Goal: Task Accomplishment & Management: Manage account settings

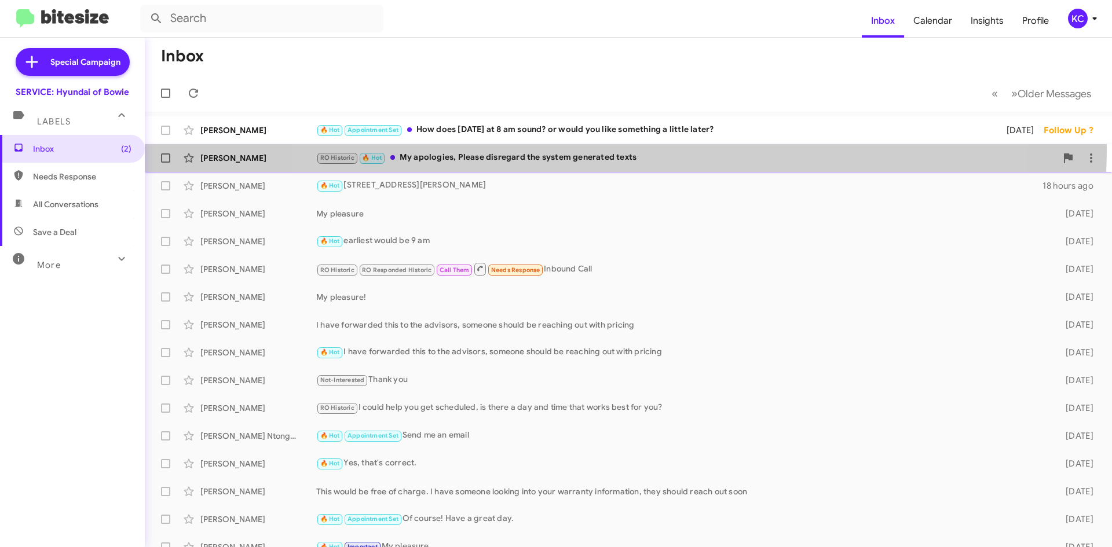
click at [625, 149] on div "[PERSON_NAME] RO Historic 🔥 Hot My apologies, Please disregard the system gener…" at bounding box center [628, 157] width 948 height 23
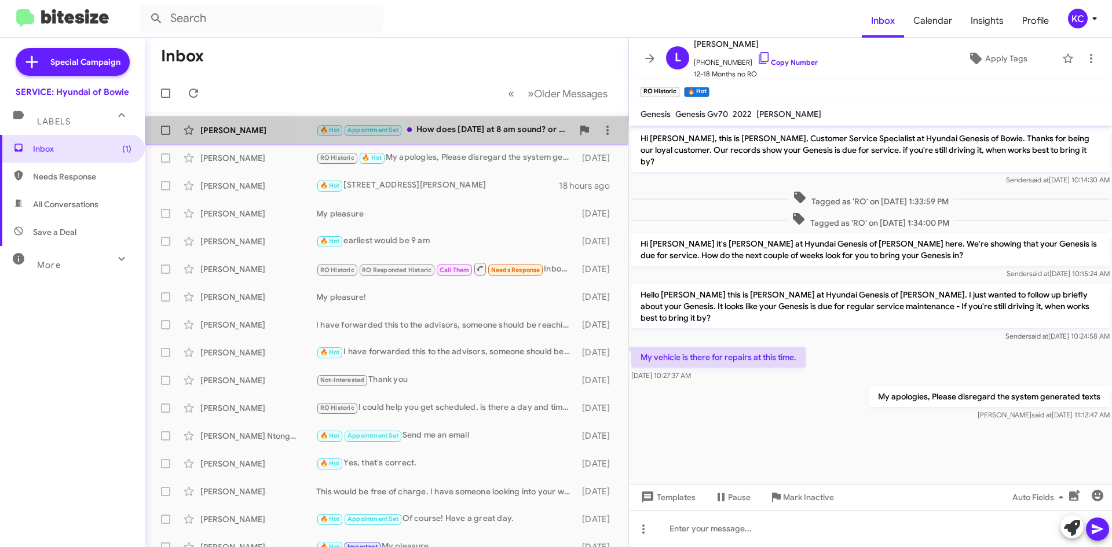
click at [467, 138] on div "Charles Drain 🔥 Hot Appointment Set How does Tuesday the 23rd at 8 am sound? or…" at bounding box center [386, 130] width 465 height 23
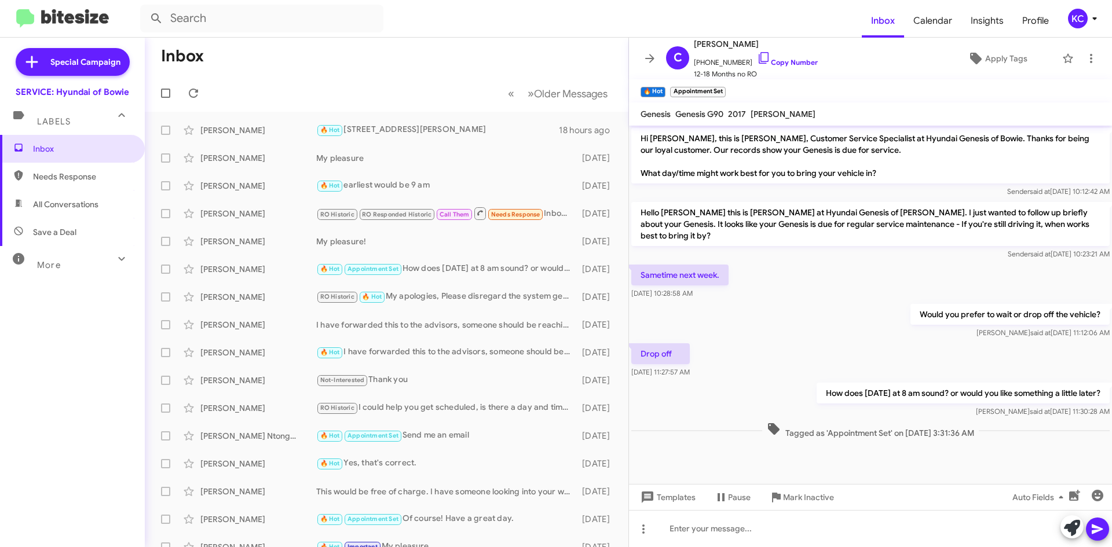
click at [1083, 22] on div "KC" at bounding box center [1078, 19] width 20 height 20
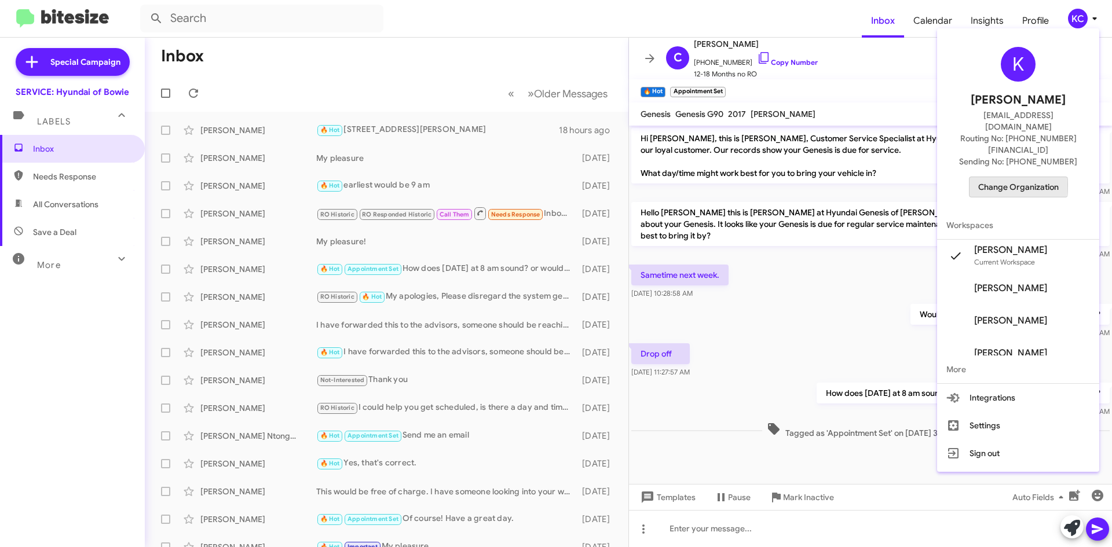
click at [998, 177] on span "Change Organization" at bounding box center [1018, 187] width 80 height 20
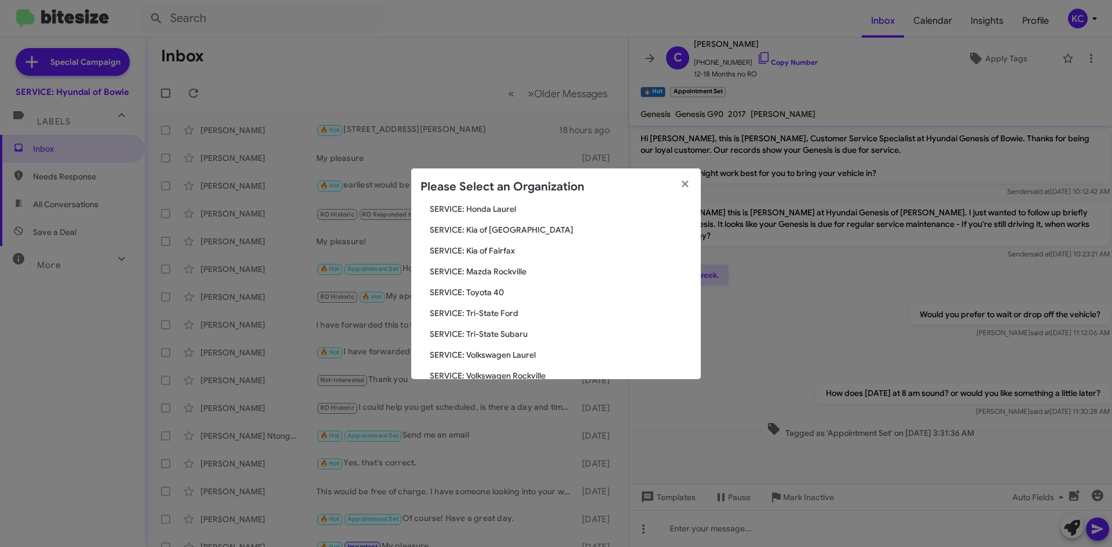
scroll to position [214, 0]
click at [476, 310] on span "SERVICE: Tri-State Subaru" at bounding box center [561, 313] width 262 height 12
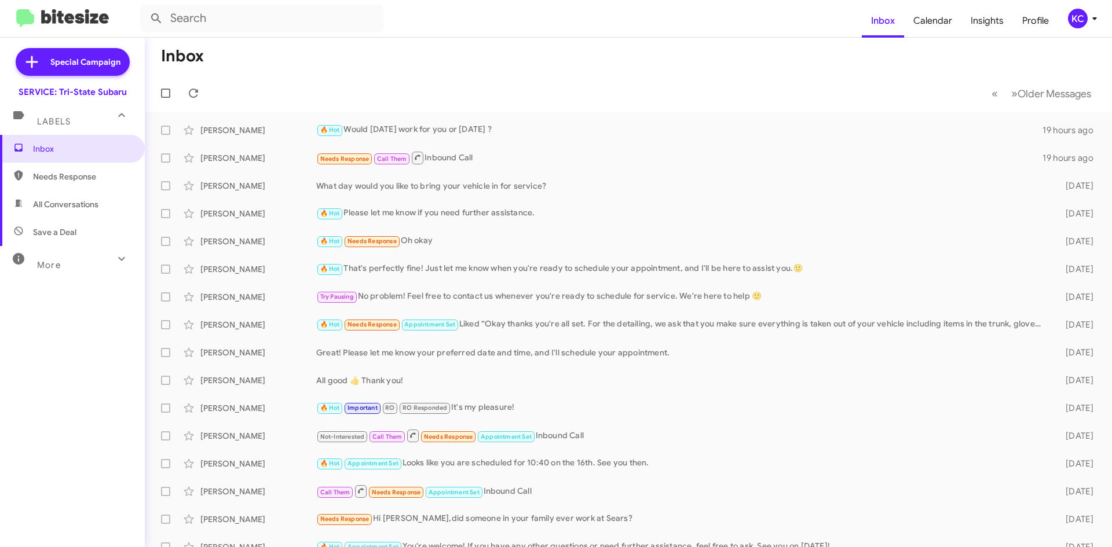
click at [1081, 30] on mat-toolbar "Inbox Calendar Insights Profile KC" at bounding box center [556, 18] width 1112 height 37
click at [1080, 30] on mat-toolbar "Inbox Calendar Insights Profile KC" at bounding box center [556, 18] width 1112 height 37
click at [1073, 24] on div "KC" at bounding box center [1078, 19] width 20 height 20
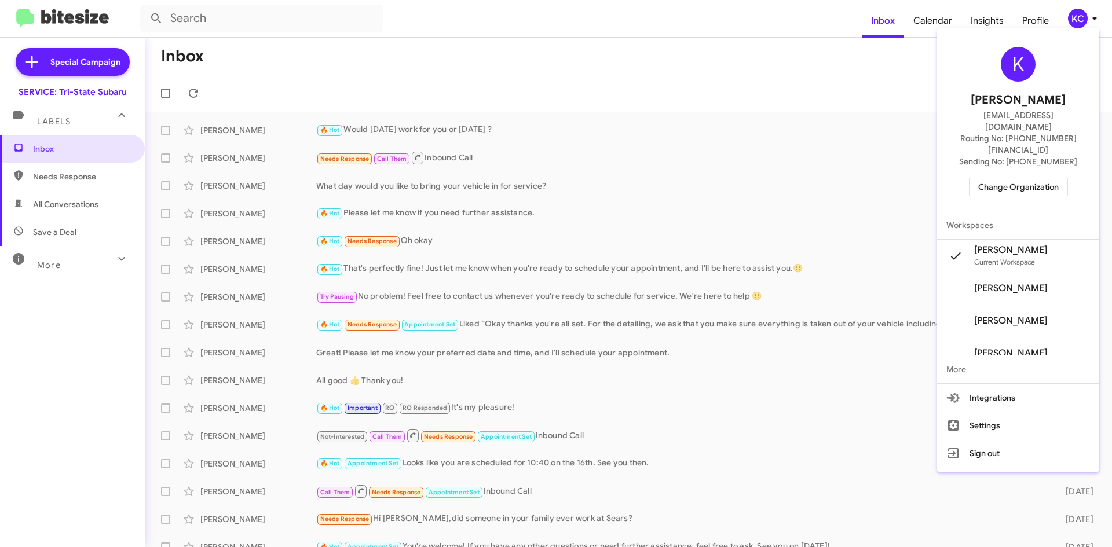
click at [1013, 177] on span "Change Organization" at bounding box center [1018, 187] width 80 height 20
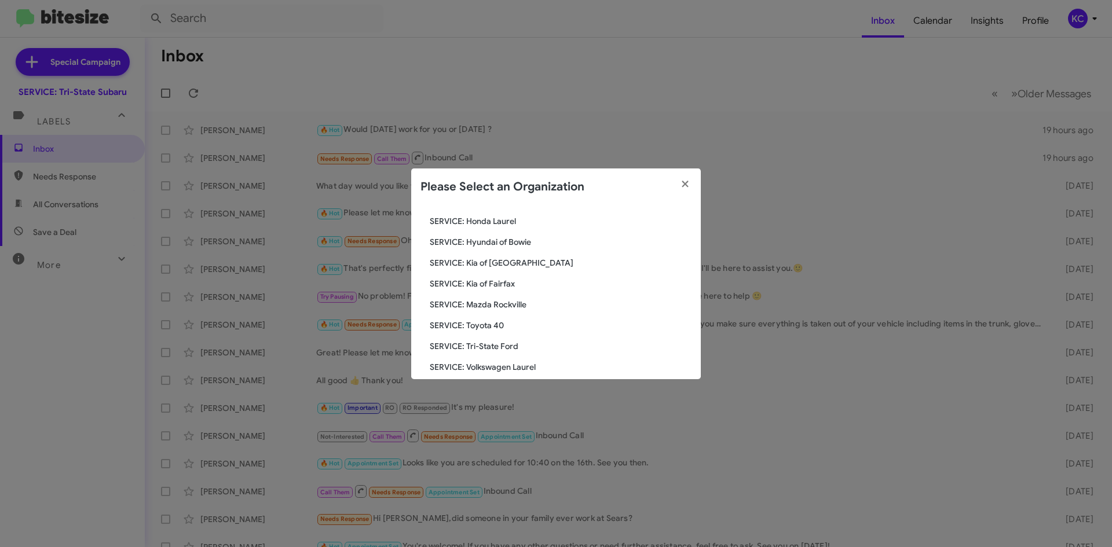
scroll to position [214, 0]
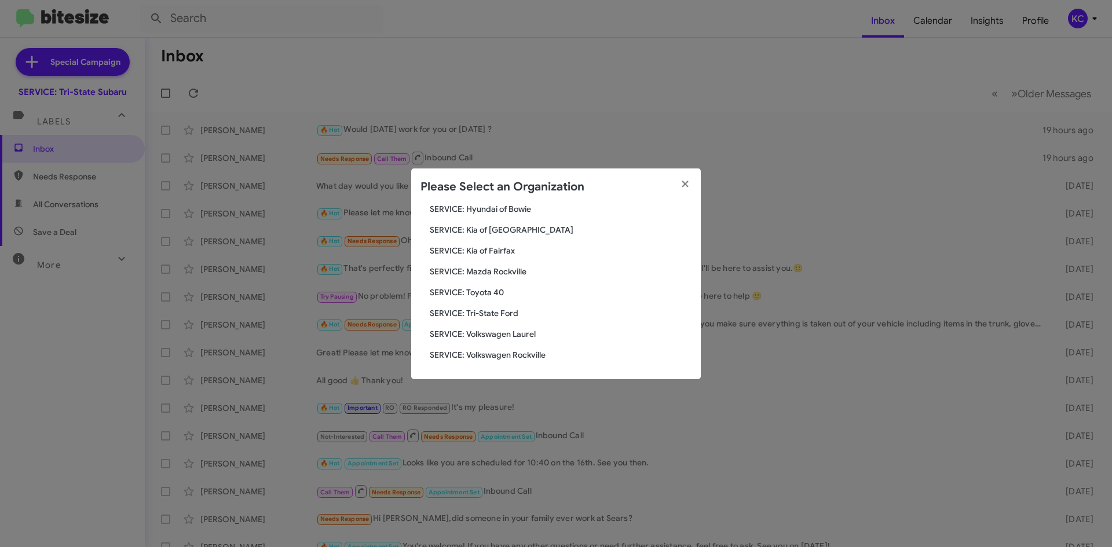
click at [475, 253] on span "SERVICE: Kia of Fairfax" at bounding box center [561, 251] width 262 height 12
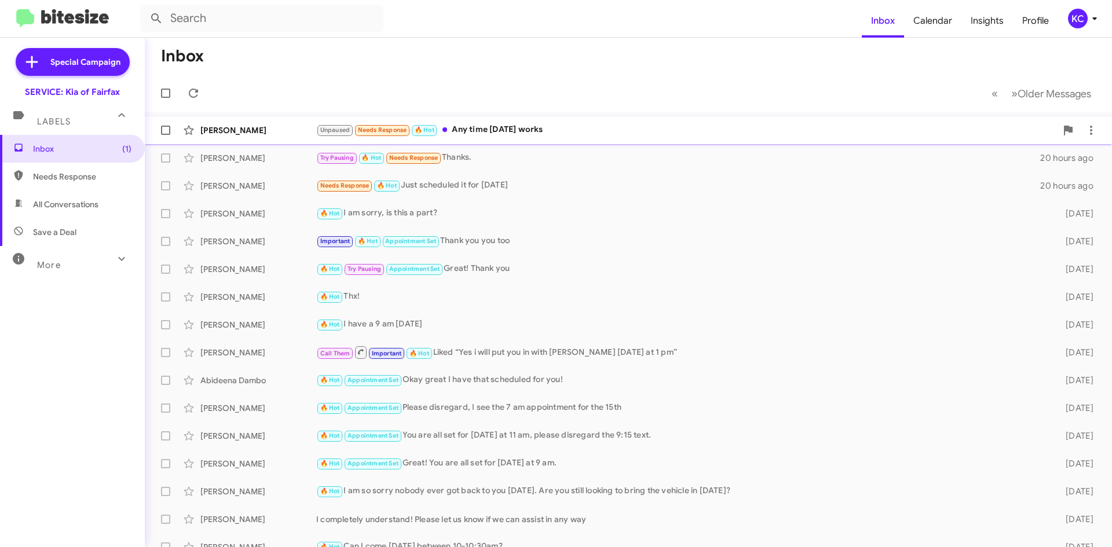
click at [538, 138] on div "[PERSON_NAME] Unpaused Needs Response 🔥 Hot Any time [DATE] works 13 hours ago" at bounding box center [628, 130] width 948 height 23
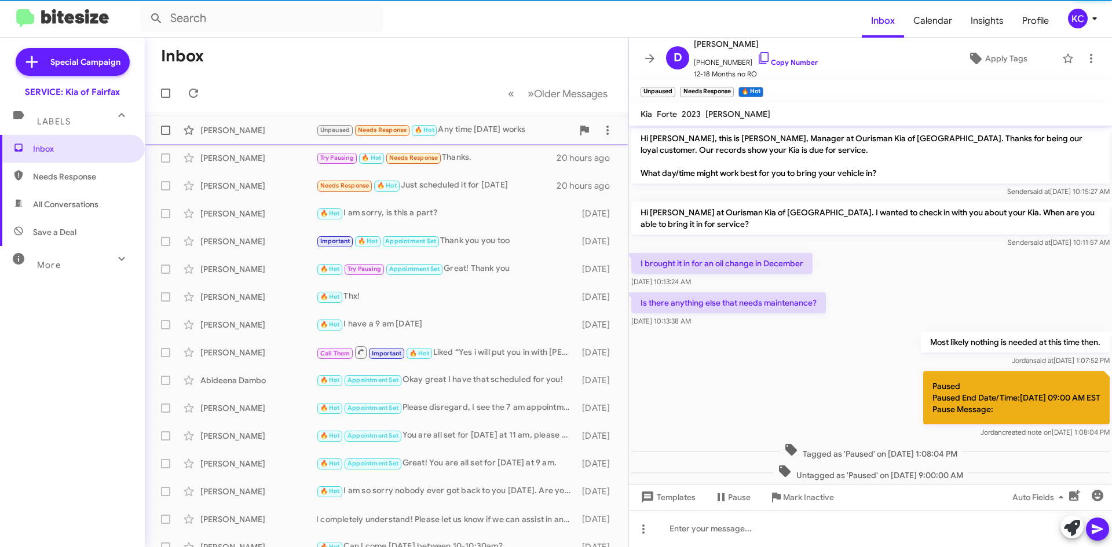
scroll to position [96, 0]
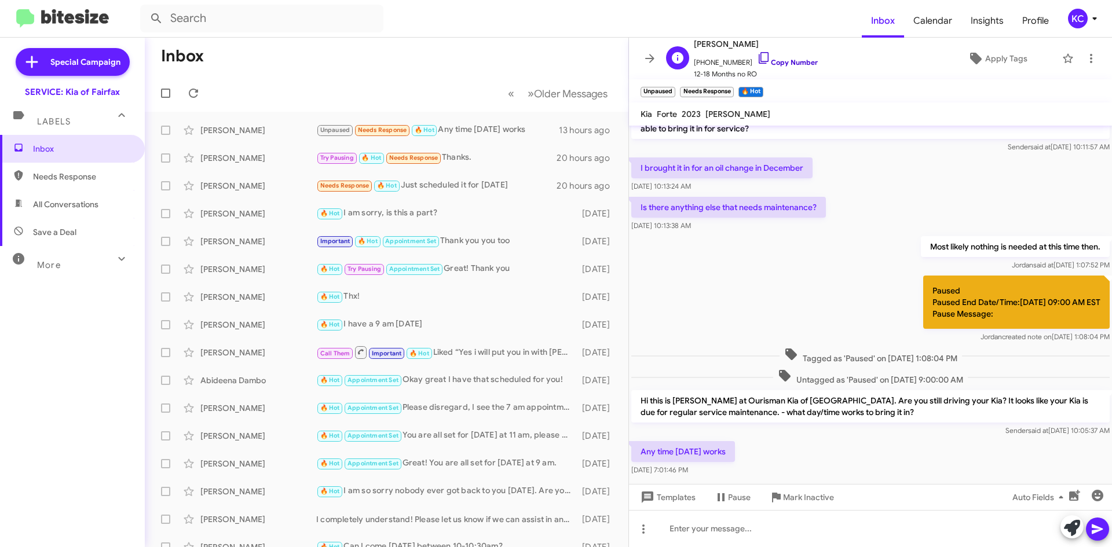
click at [757, 58] on icon at bounding box center [764, 58] width 14 height 14
click at [1084, 57] on icon at bounding box center [1091, 59] width 14 height 14
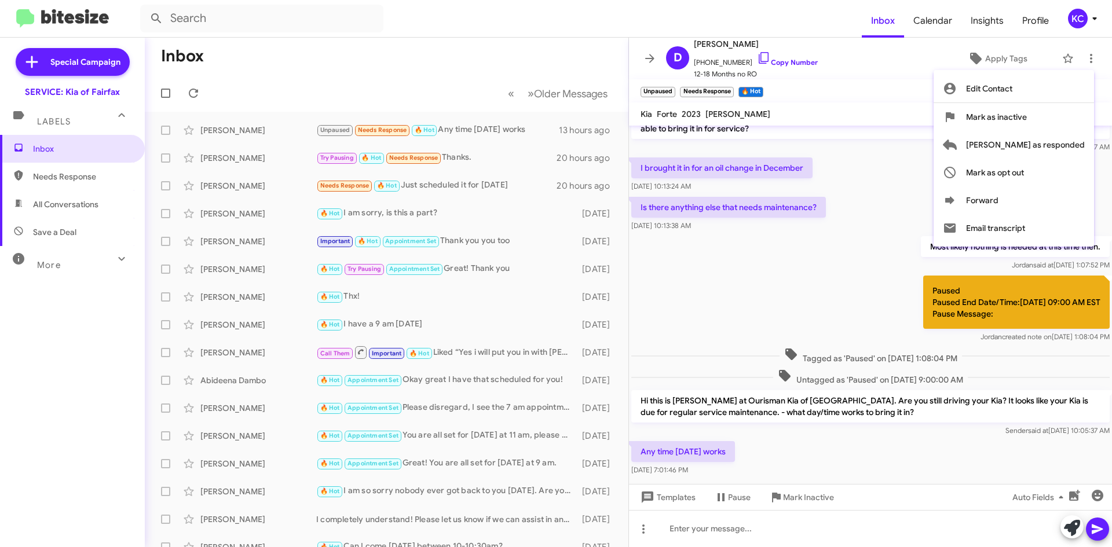
click at [862, 146] on div at bounding box center [556, 273] width 1112 height 547
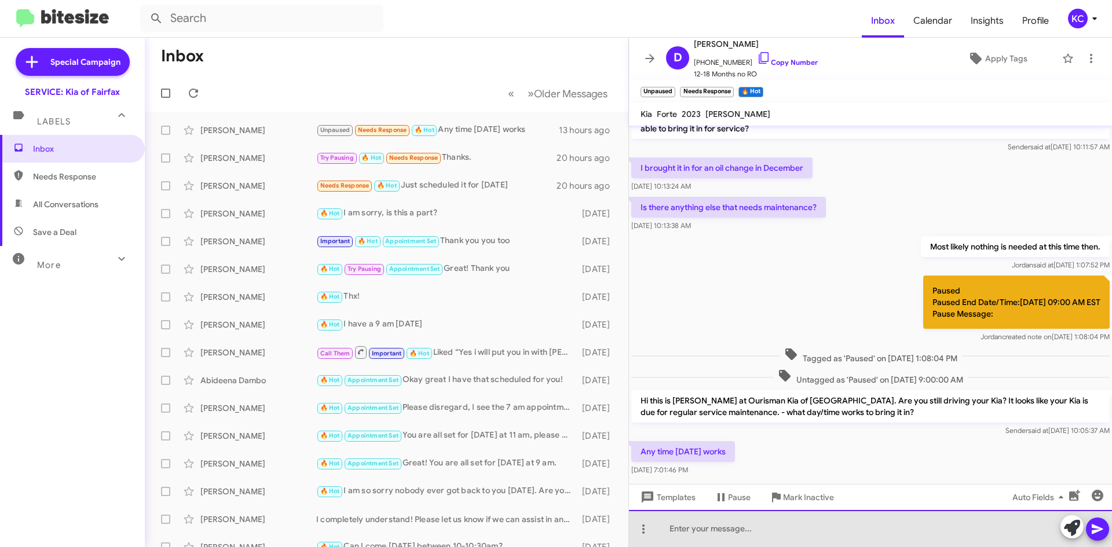
click at [849, 519] on div at bounding box center [870, 528] width 483 height 37
click at [714, 529] on div at bounding box center [870, 528] width 483 height 37
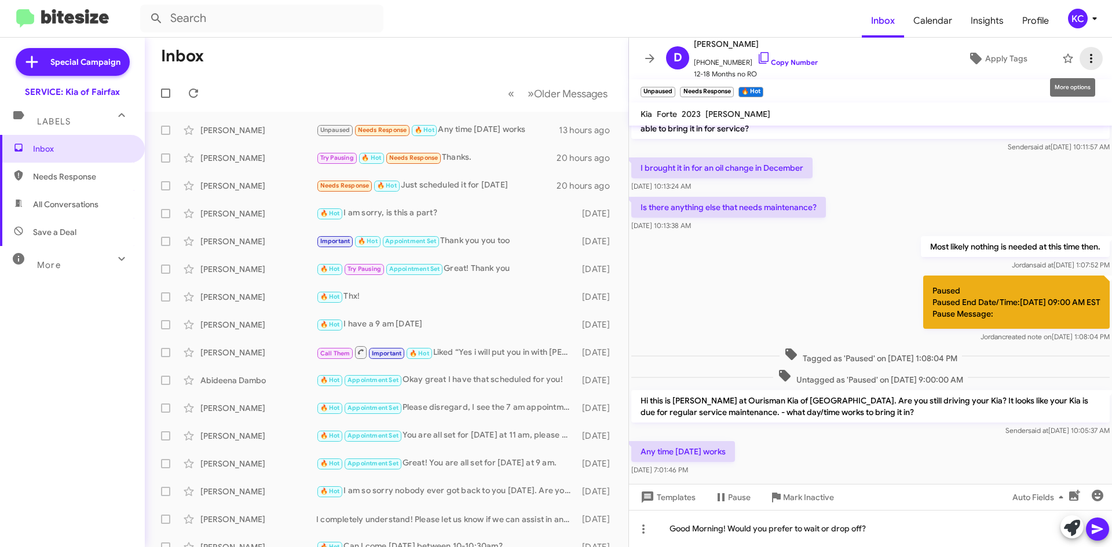
click at [1090, 61] on span at bounding box center [1090, 59] width 23 height 14
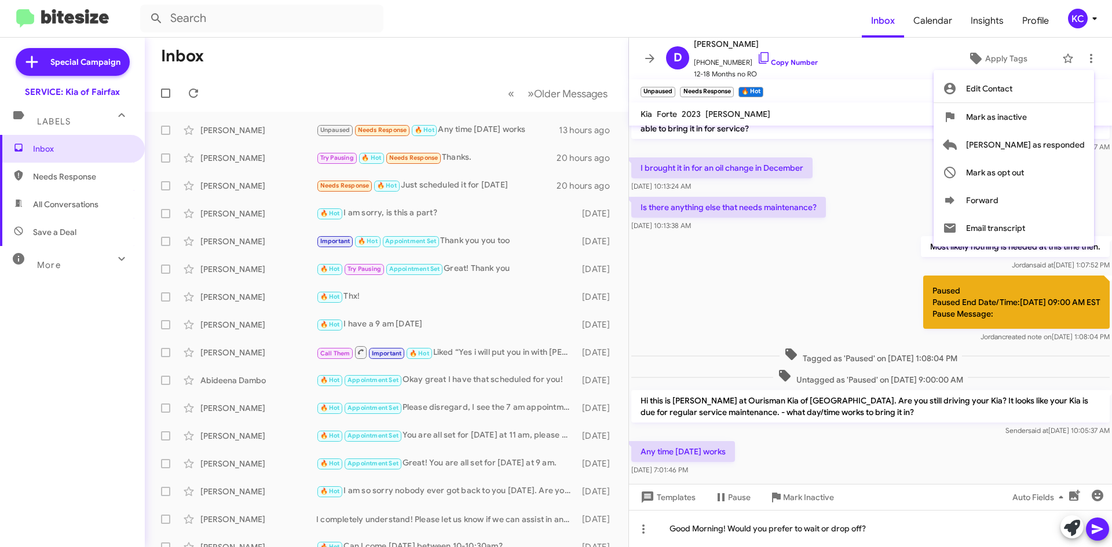
click at [852, 180] on div at bounding box center [556, 273] width 1112 height 547
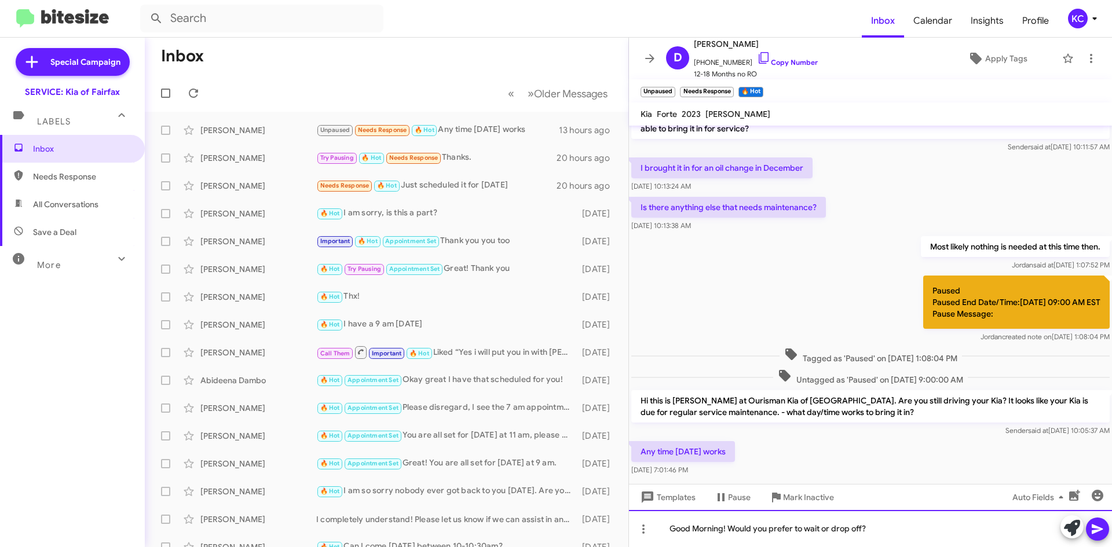
click at [896, 531] on div "Good Morning! Would you prefer to wait or drop off?" at bounding box center [870, 528] width 483 height 37
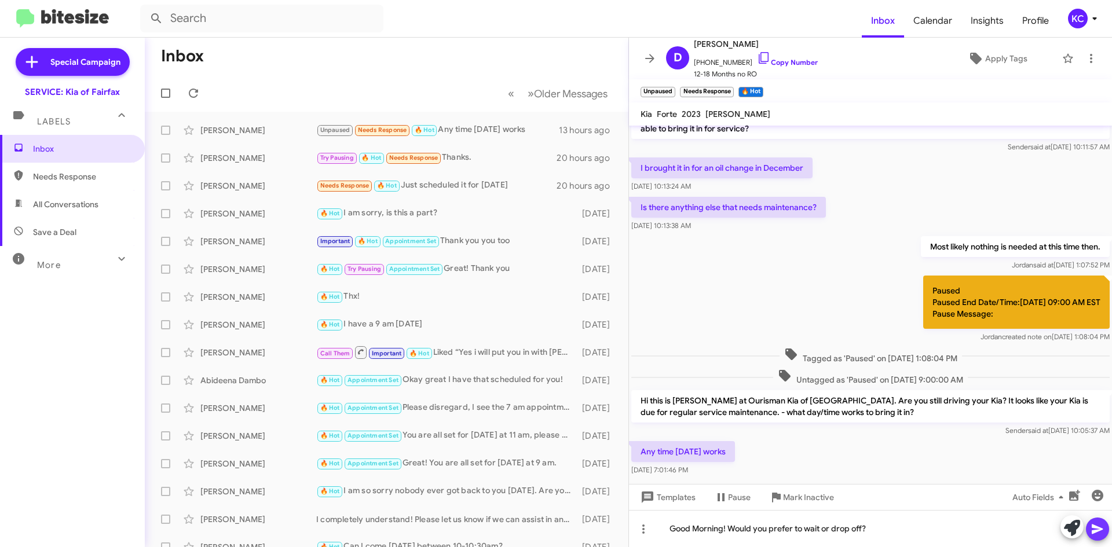
click at [1098, 533] on icon at bounding box center [1097, 529] width 14 height 14
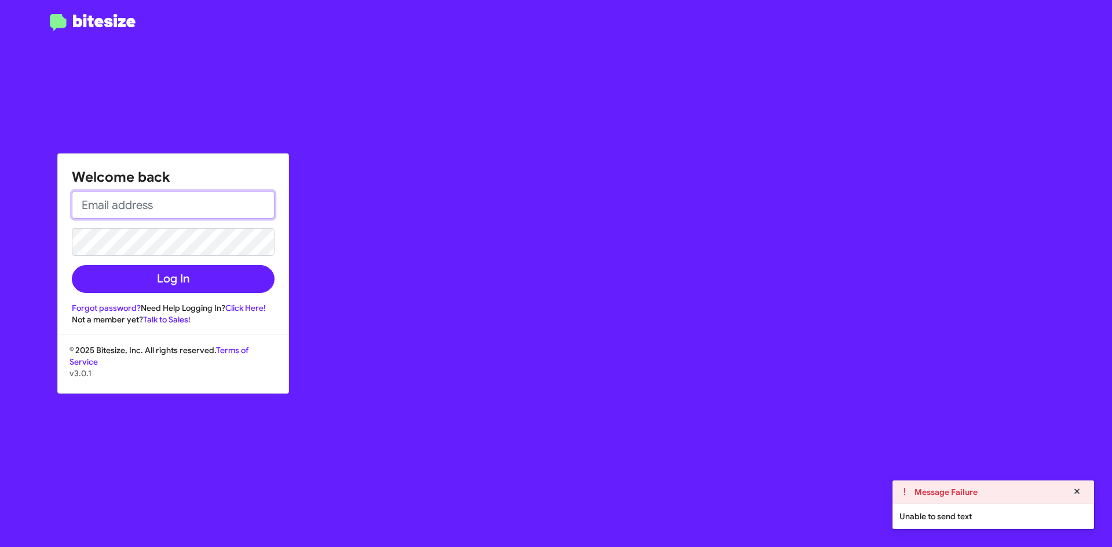
click at [138, 203] on input "email" at bounding box center [173, 205] width 203 height 28
type input "[EMAIL_ADDRESS][DOMAIN_NAME]"
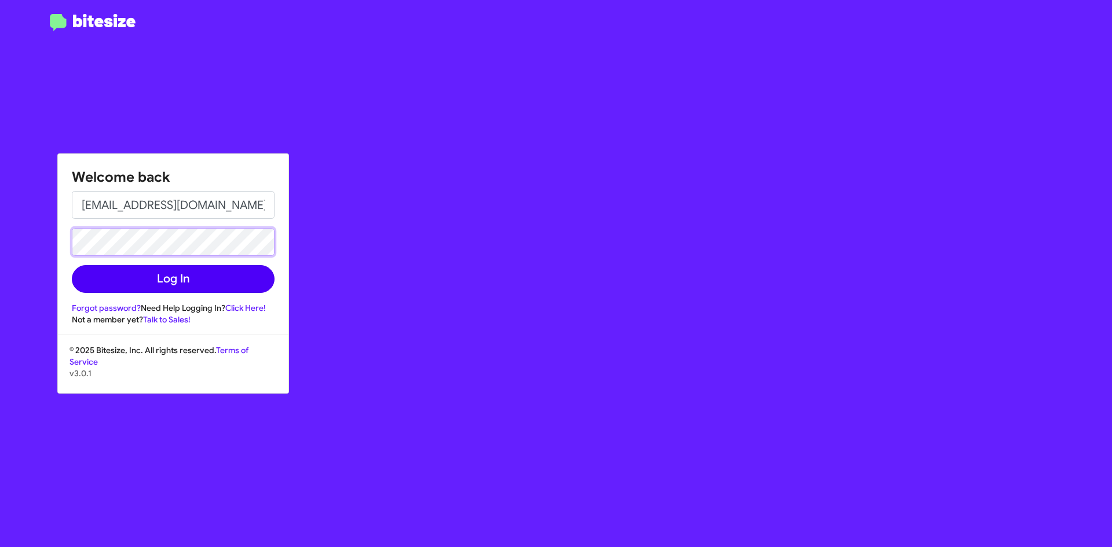
click at [72, 265] on button "Log In" at bounding box center [173, 279] width 203 height 28
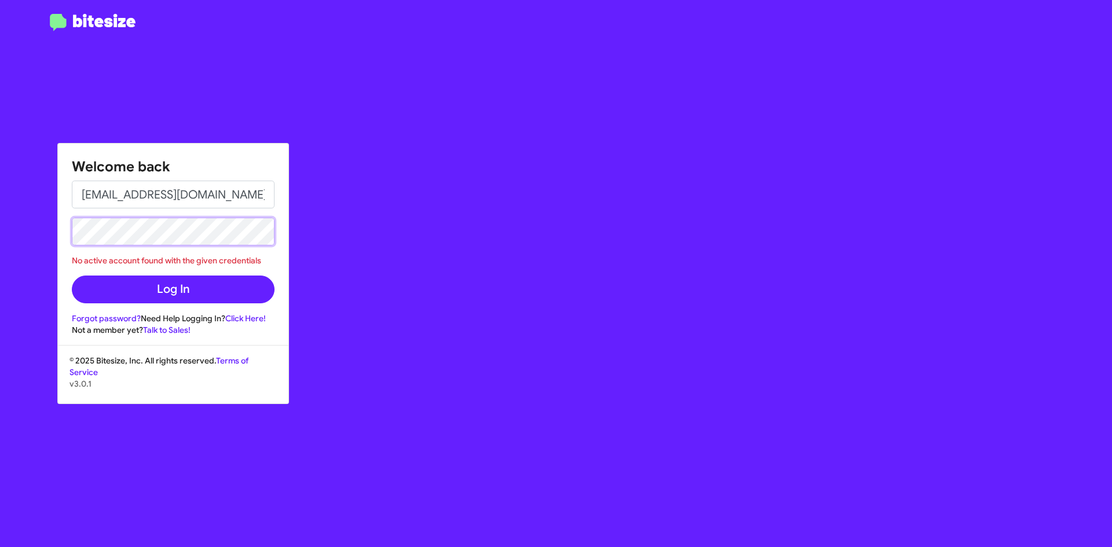
click at [0, 231] on html "Welcome back kaycole@ourismancars.com No active account found with the given cr…" at bounding box center [556, 273] width 1112 height 547
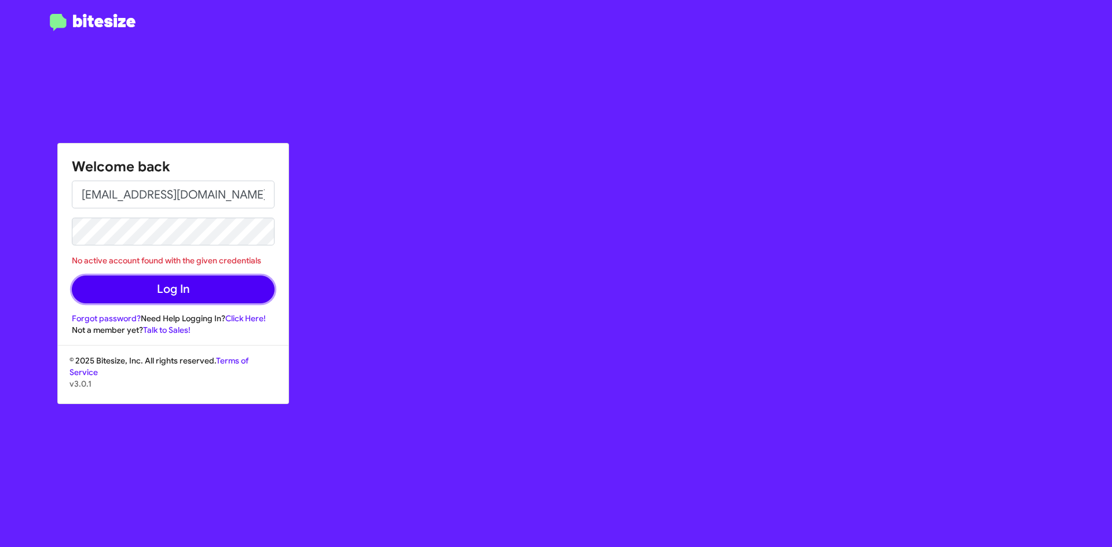
click at [175, 302] on button "Log In" at bounding box center [173, 290] width 203 height 28
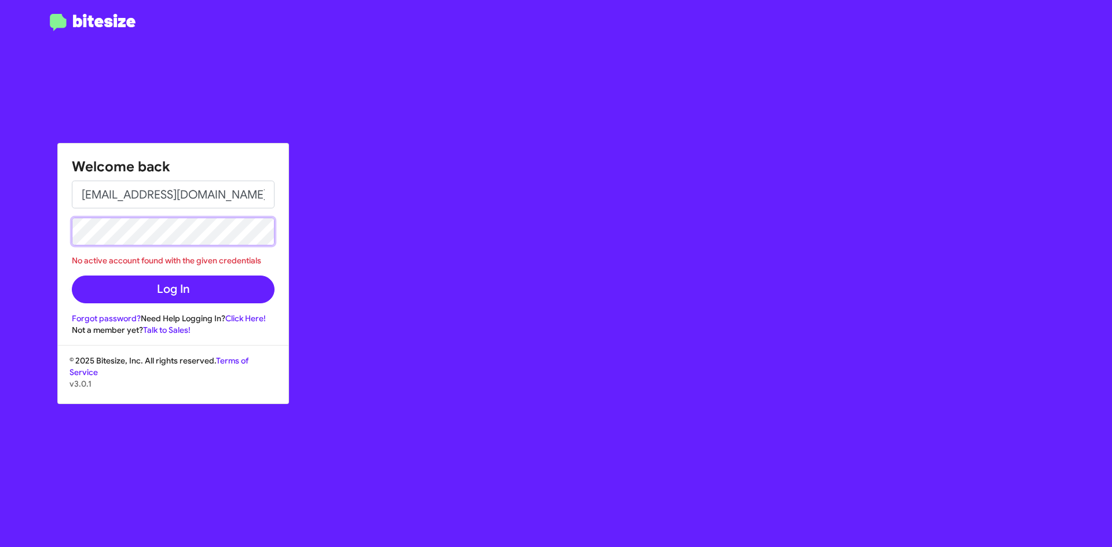
click at [0, 214] on html "Welcome back kaycole@ourismancars.com No active account found with the given cr…" at bounding box center [556, 273] width 1112 height 547
click at [232, 319] on link "Click Here!" at bounding box center [245, 318] width 41 height 10
click at [391, 299] on div "Welcome back kaycole@ourismancars.com No active account found with the given cr…" at bounding box center [648, 273] width 926 height 547
click at [111, 317] on link "Forgot password?" at bounding box center [106, 318] width 69 height 10
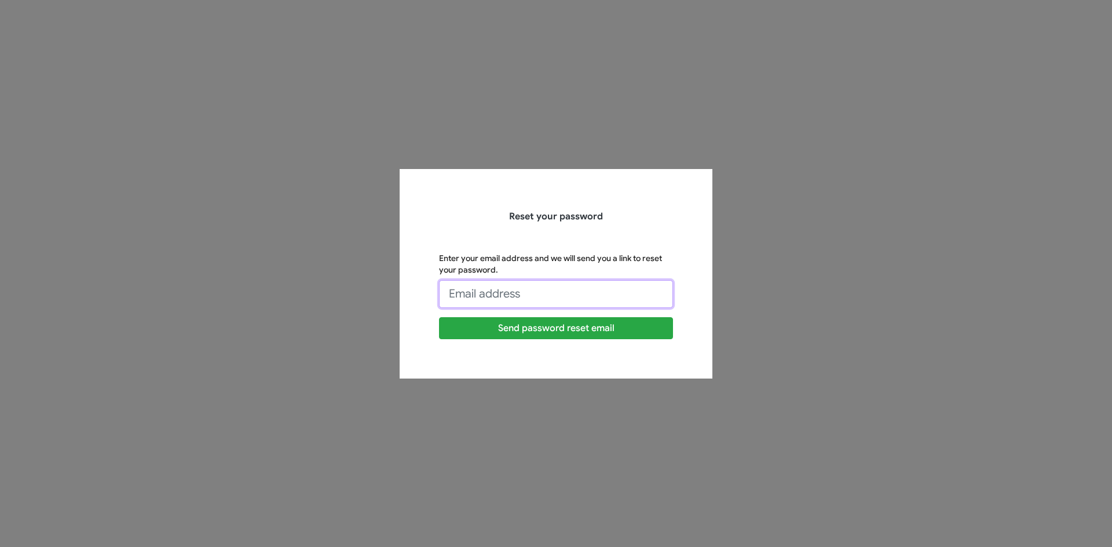
click at [510, 288] on input "Enter your email address and we will send you a link to reset your password." at bounding box center [556, 294] width 234 height 28
type input "[EMAIL_ADDRESS][DOMAIN_NAME]"
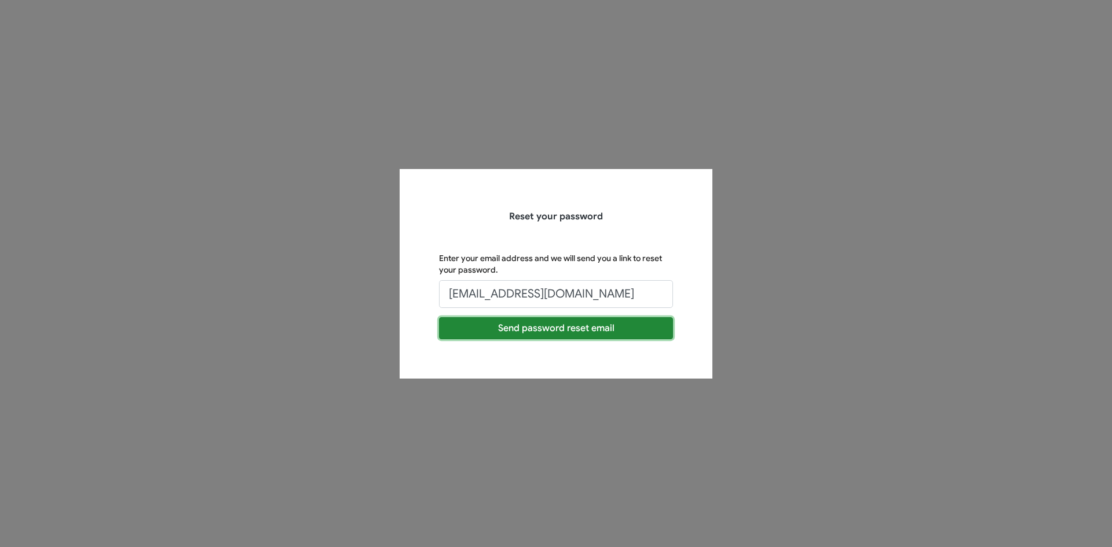
click at [504, 333] on button "Send password reset email" at bounding box center [556, 328] width 234 height 22
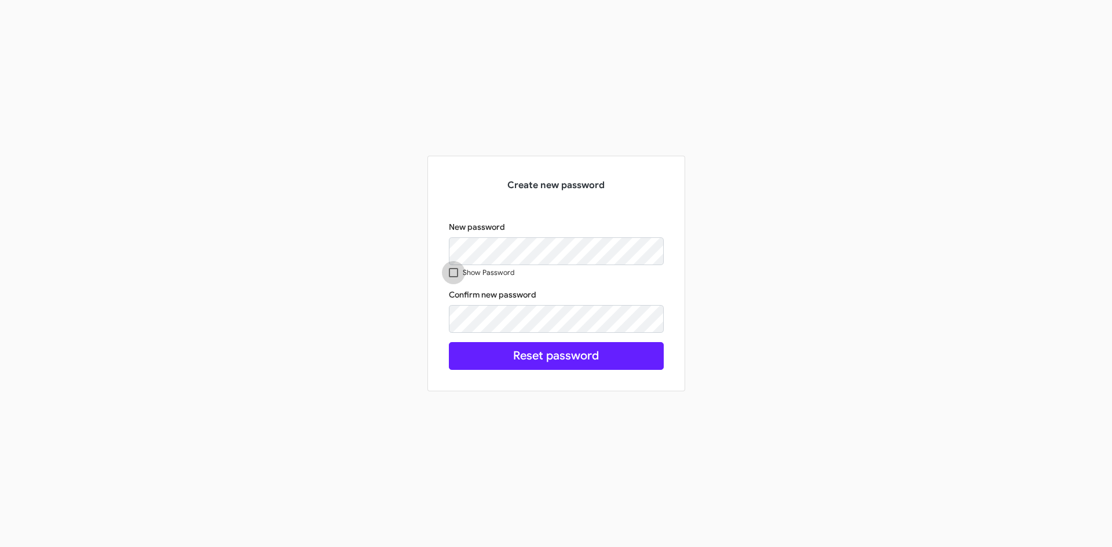
click at [457, 269] on span at bounding box center [453, 272] width 9 height 9
click at [453, 277] on input "Show Password" at bounding box center [453, 277] width 1 height 1
checkbox input "true"
click at [495, 361] on button "Reset password" at bounding box center [556, 356] width 215 height 28
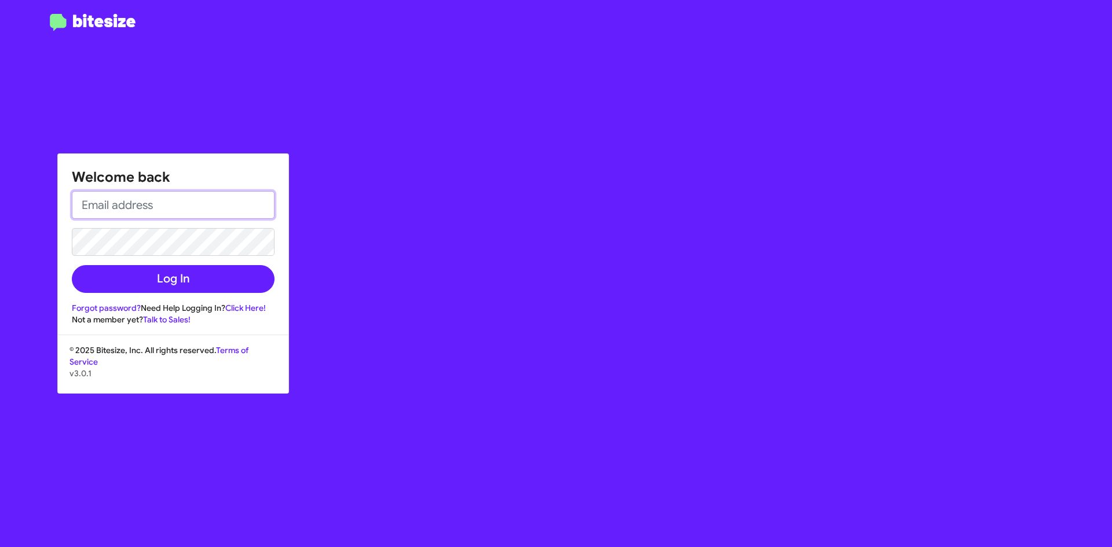
click at [195, 212] on input "email" at bounding box center [173, 205] width 203 height 28
type input "[EMAIL_ADDRESS][DOMAIN_NAME]"
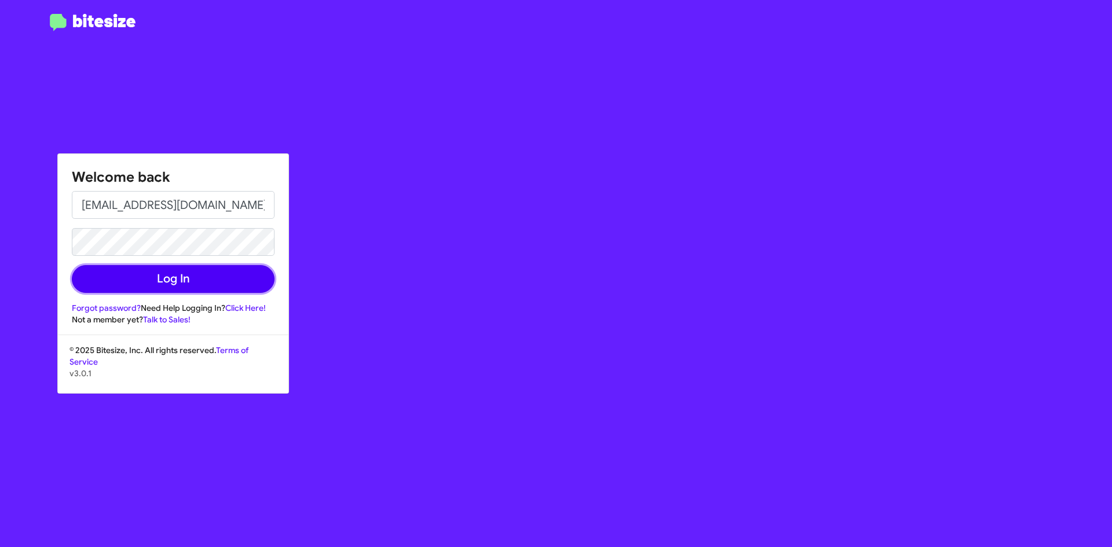
click at [200, 274] on button "Log In" at bounding box center [173, 279] width 203 height 28
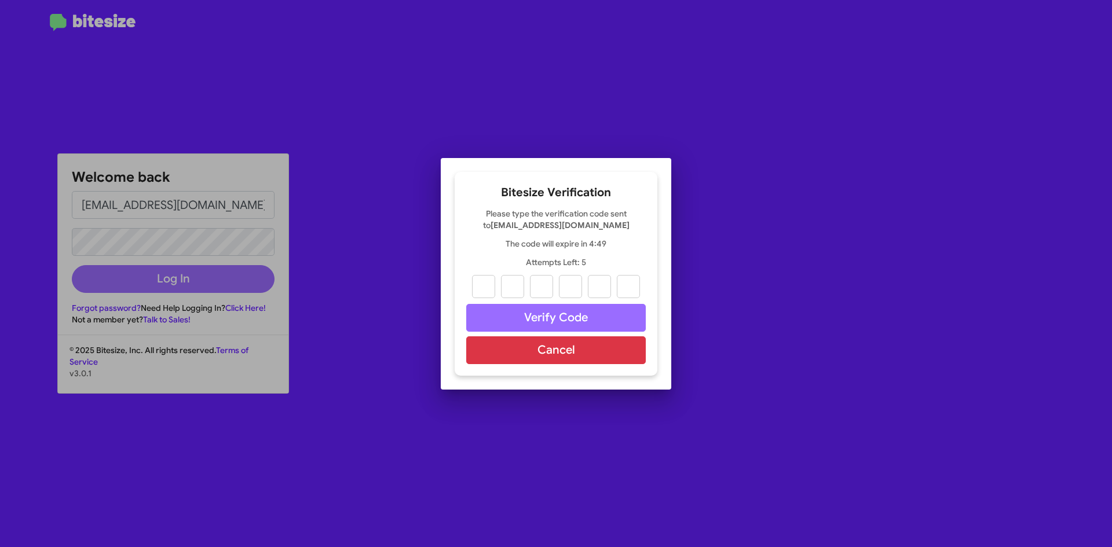
paste input "6"
type input "1"
type input "6"
type input "0"
type input "9"
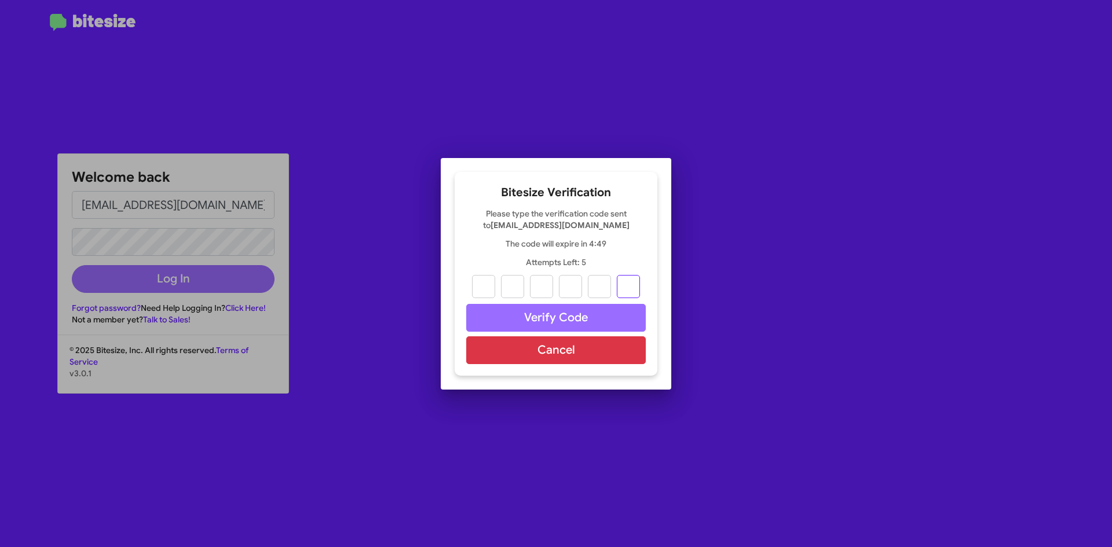
type input "2"
type input "6"
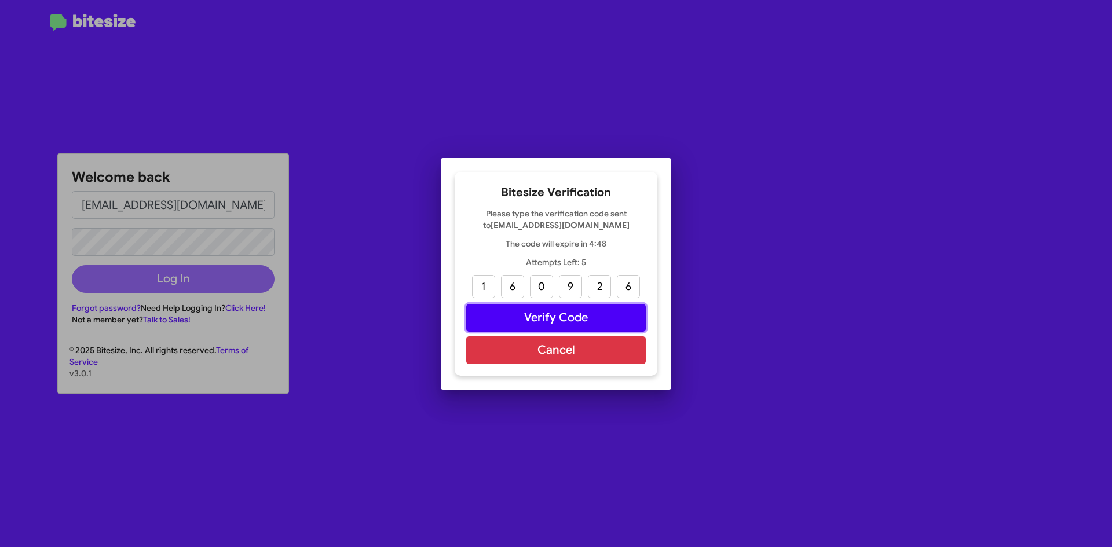
click at [546, 315] on button "Verify Code" at bounding box center [555, 318] width 179 height 28
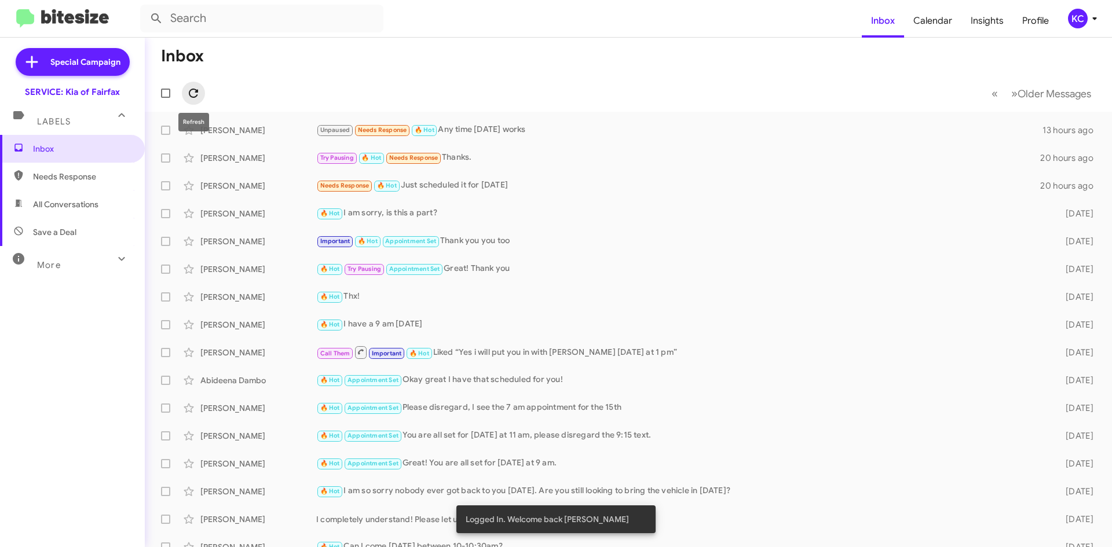
click at [196, 87] on icon at bounding box center [193, 93] width 14 height 14
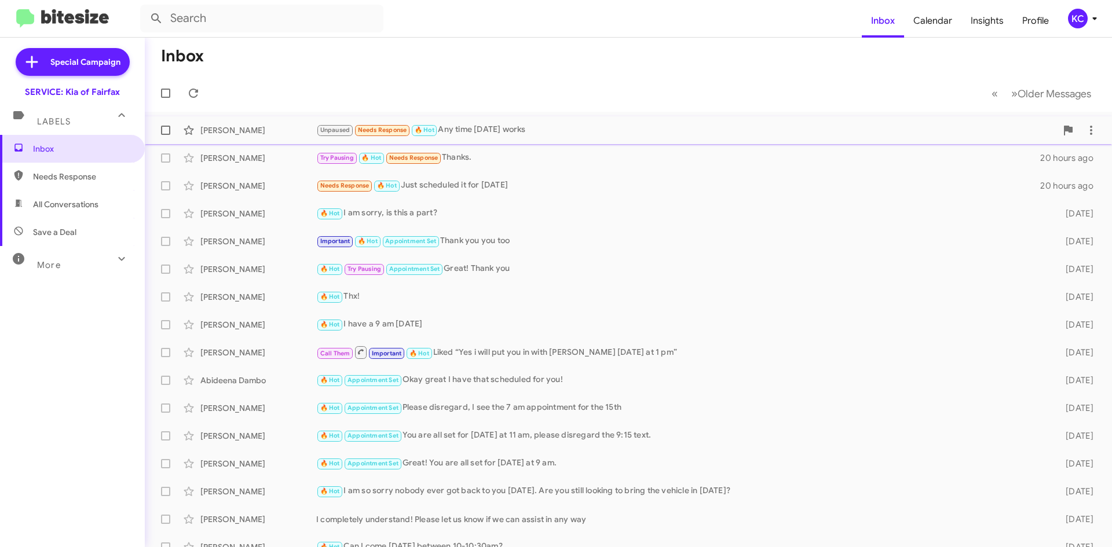
click at [496, 137] on div "Dillon Nguyen Unpaused Needs Response 🔥 Hot Any time next tuesday works 13 hour…" at bounding box center [628, 130] width 948 height 23
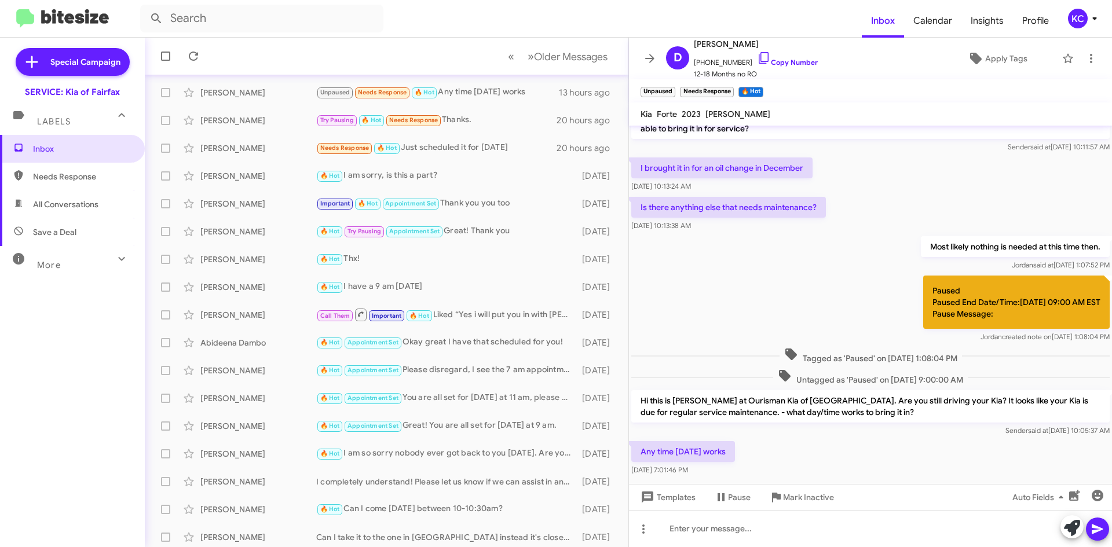
scroll to position [58, 0]
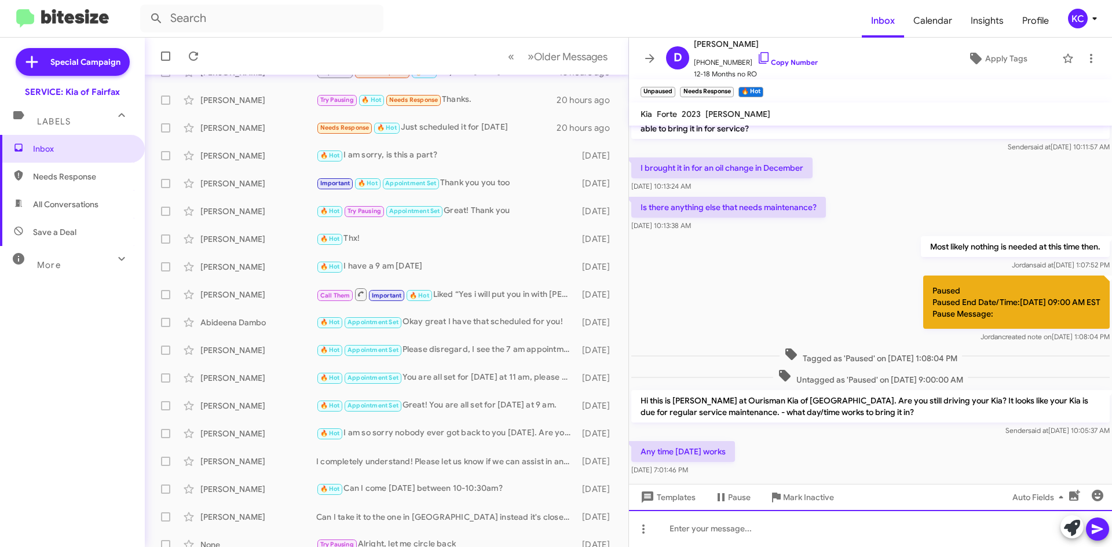
click at [768, 532] on div at bounding box center [870, 528] width 483 height 37
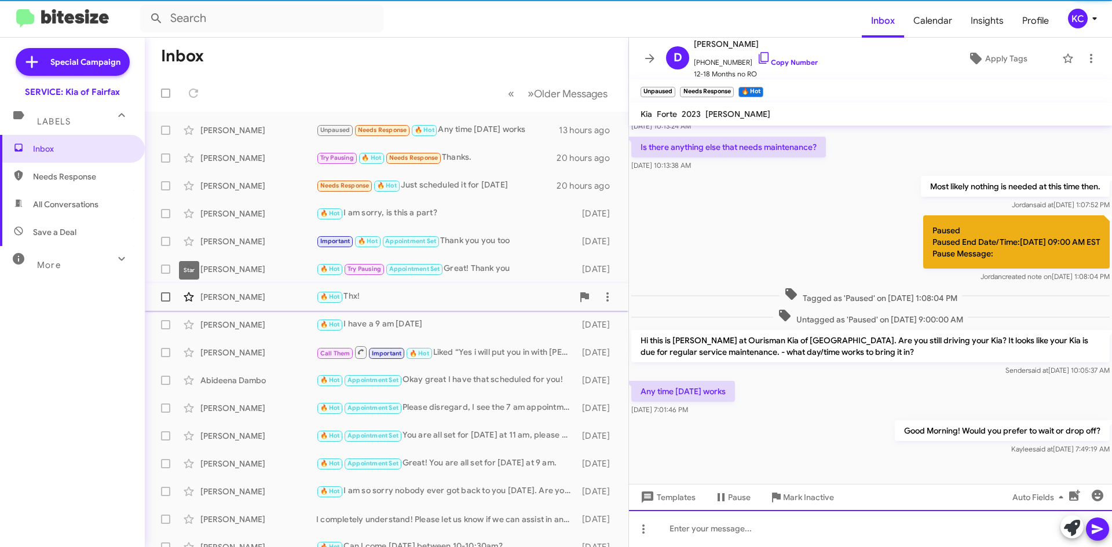
scroll to position [161, 0]
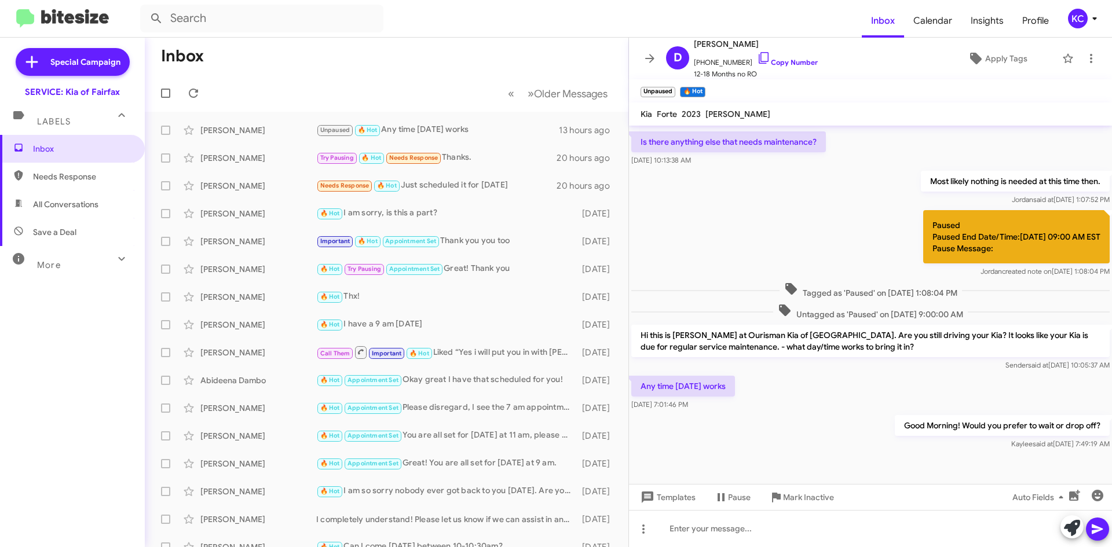
click at [336, 42] on mat-toolbar-row "Inbox" at bounding box center [386, 56] width 483 height 37
click at [1086, 12] on span "KC" at bounding box center [1084, 19] width 35 height 20
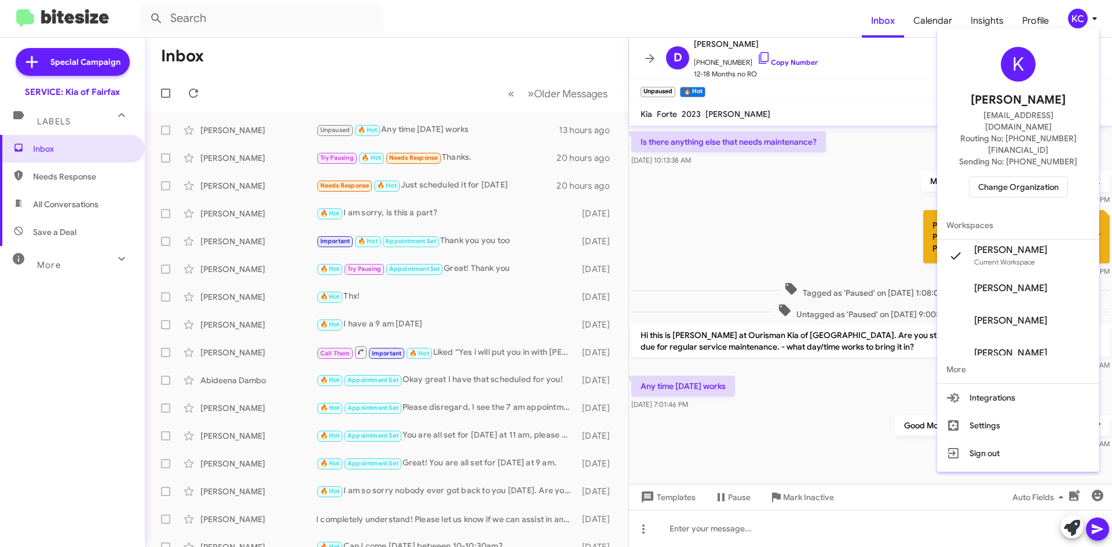
click at [1033, 177] on span "Change Organization" at bounding box center [1018, 187] width 80 height 20
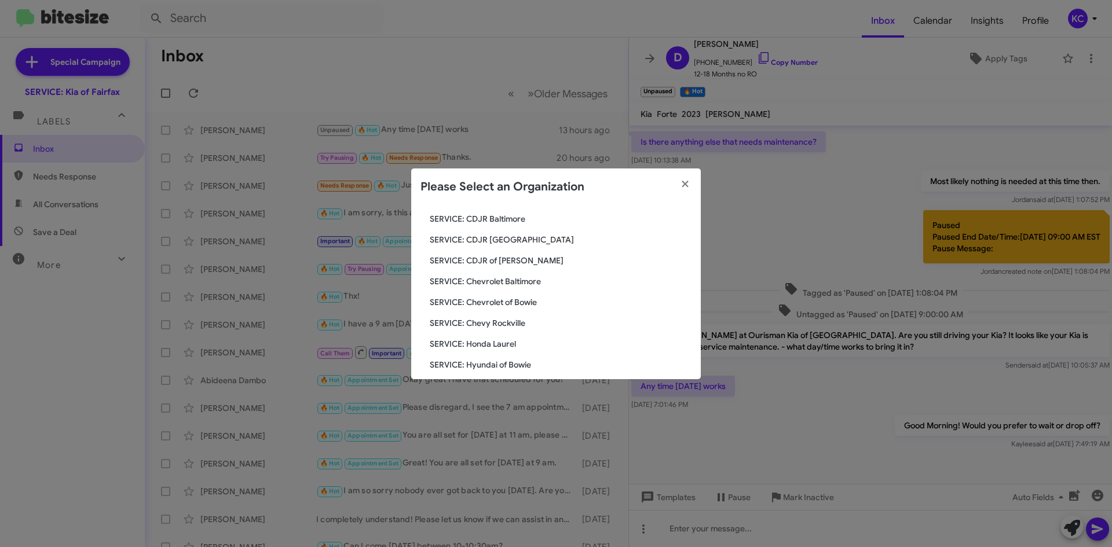
scroll to position [116, 0]
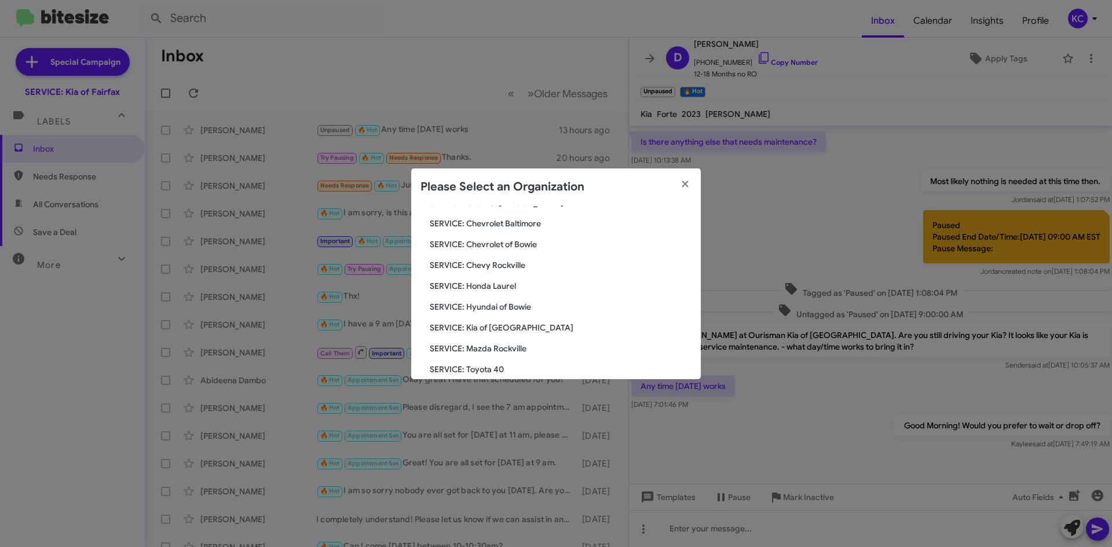
click at [522, 305] on span "SERVICE: Hyundai of Bowie" at bounding box center [561, 307] width 262 height 12
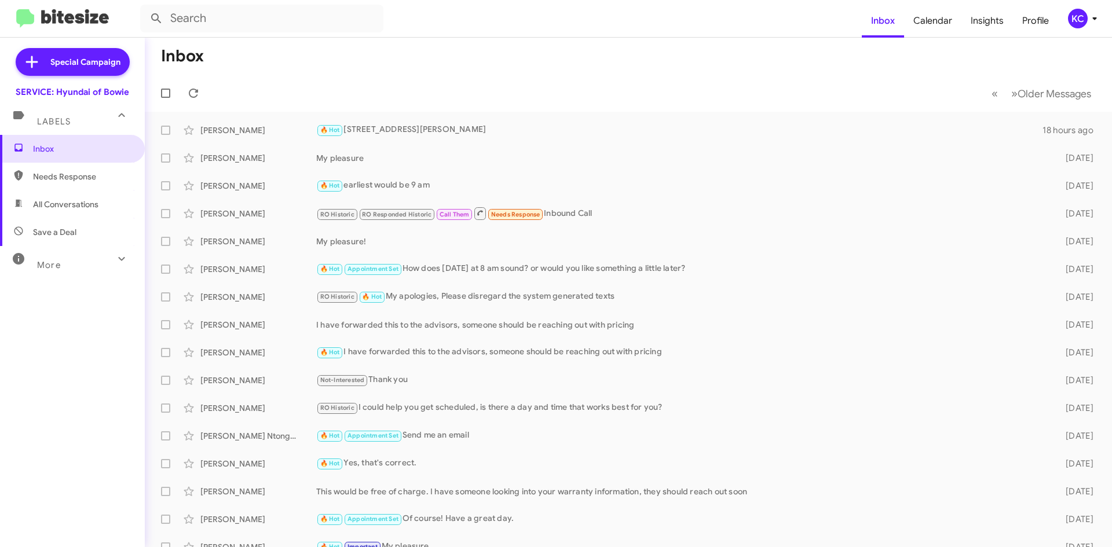
click at [1091, 12] on icon at bounding box center [1094, 19] width 14 height 14
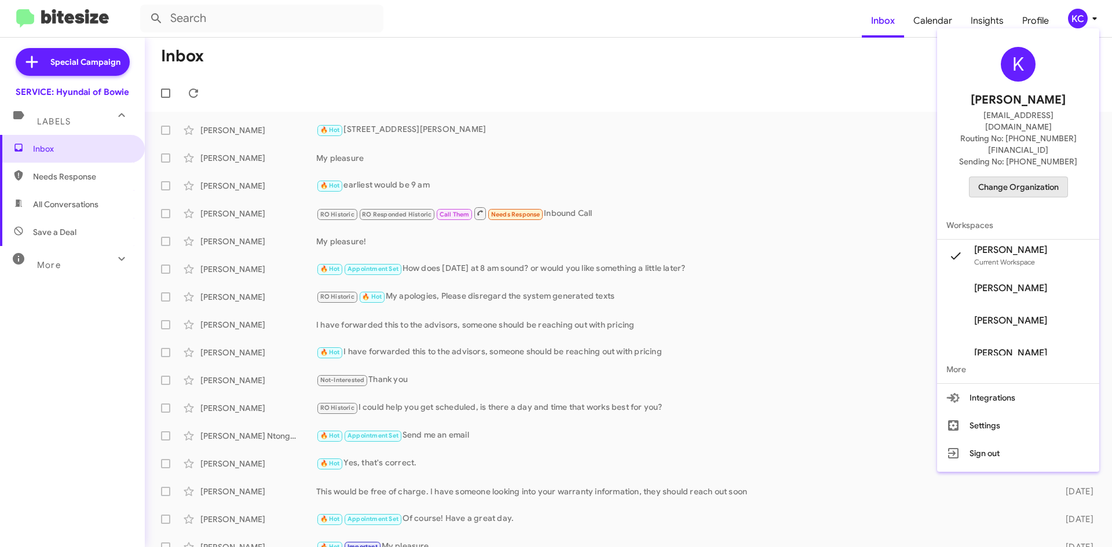
click at [1023, 177] on span "Change Organization" at bounding box center [1018, 187] width 80 height 20
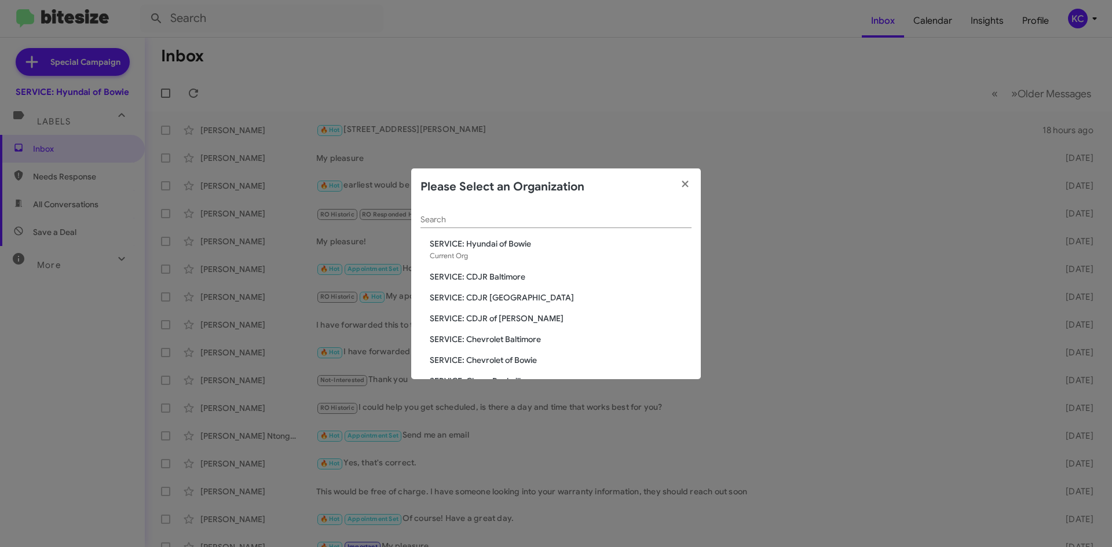
click at [458, 274] on span "SERVICE: CDJR Baltimore" at bounding box center [561, 277] width 262 height 12
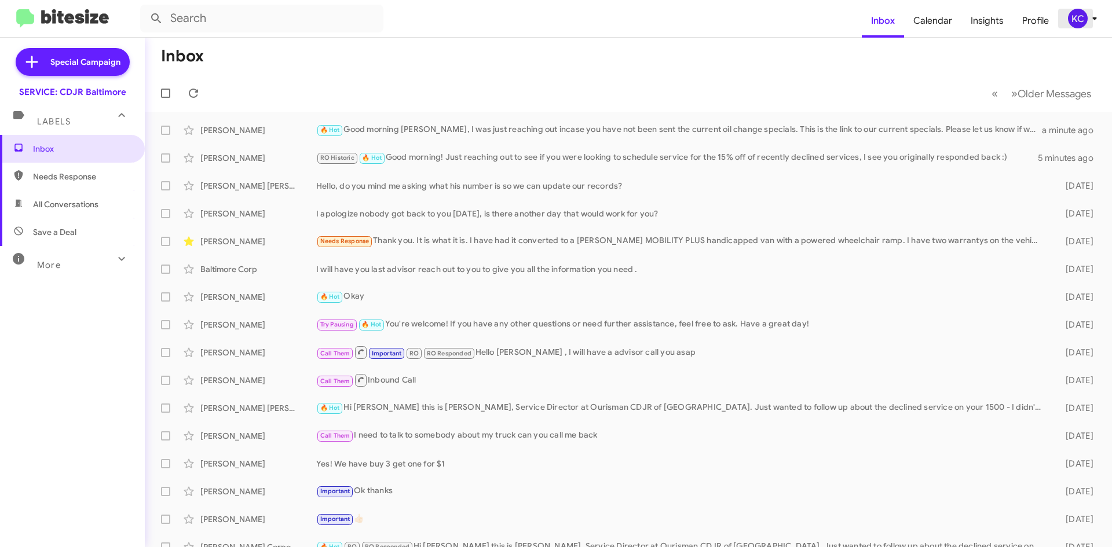
click at [1085, 16] on div "KC" at bounding box center [1078, 19] width 20 height 20
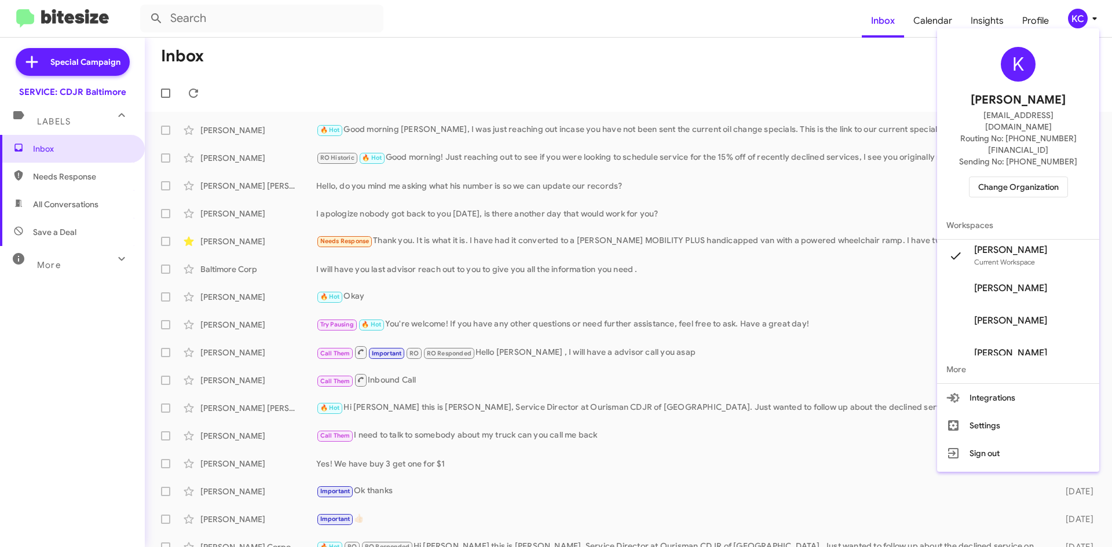
click at [1026, 177] on span "Change Organization" at bounding box center [1018, 187] width 80 height 20
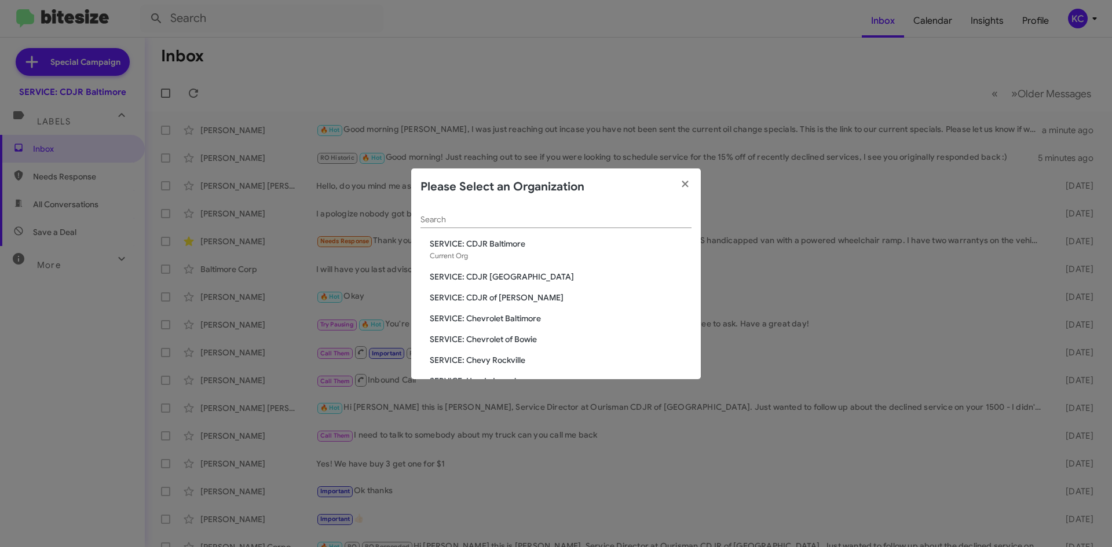
click at [472, 274] on span "SERVICE: CDJR [GEOGRAPHIC_DATA]" at bounding box center [561, 277] width 262 height 12
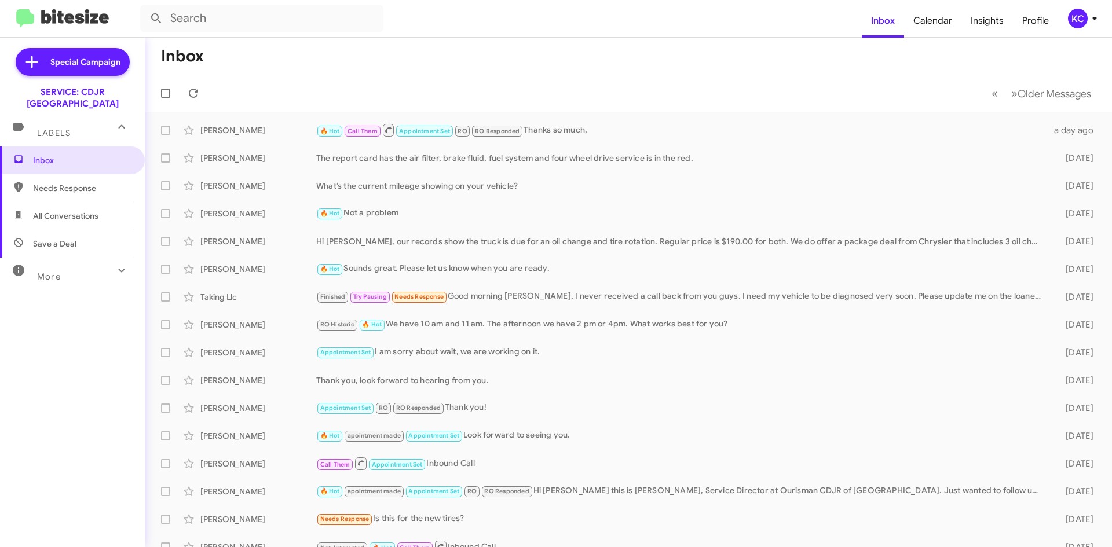
click at [1079, 25] on div "KC" at bounding box center [1078, 19] width 20 height 20
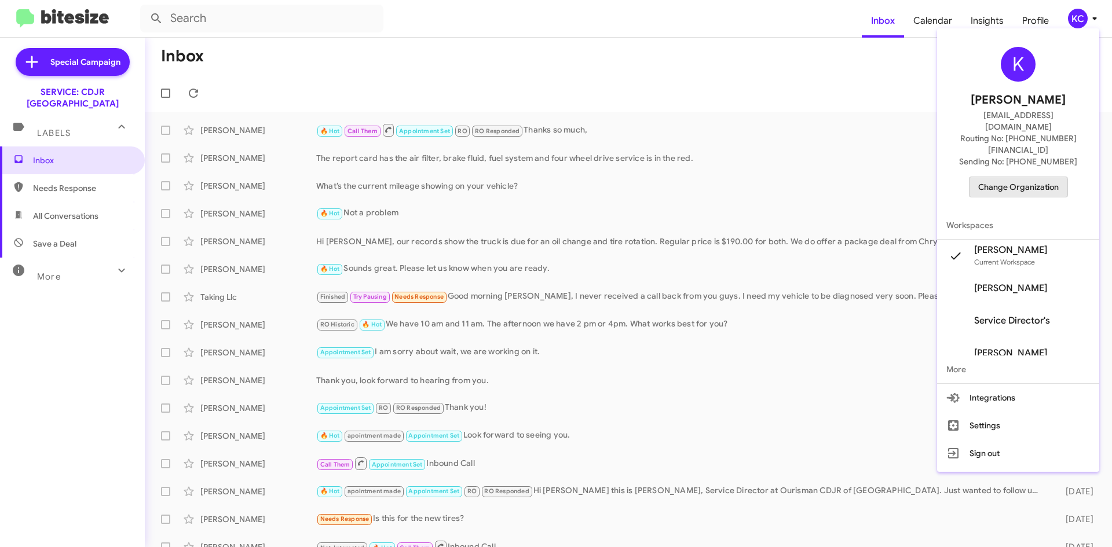
click at [1014, 177] on button "Change Organization" at bounding box center [1018, 187] width 99 height 21
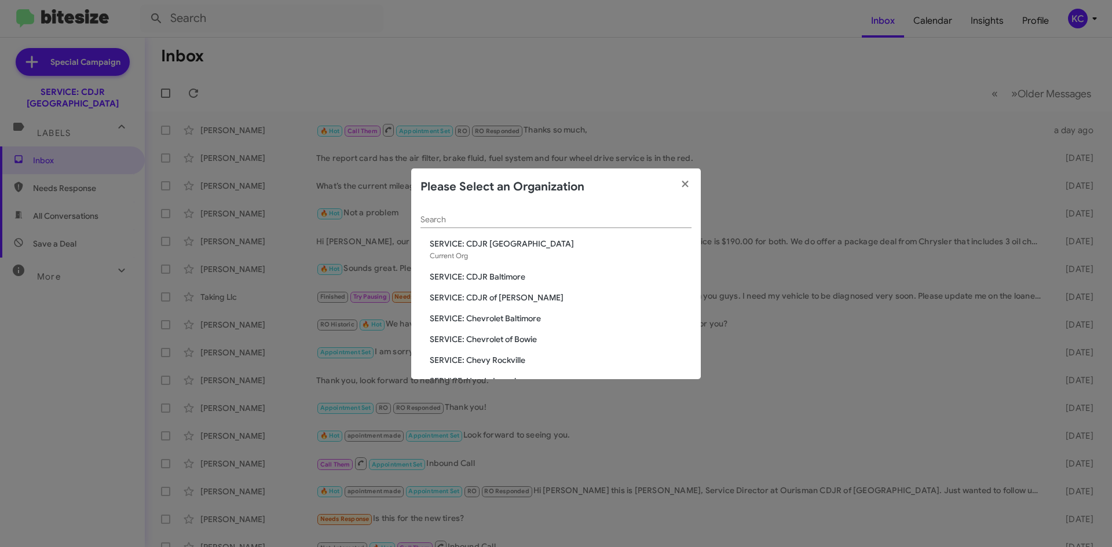
click at [479, 297] on span "SERVICE: CDJR of [PERSON_NAME]" at bounding box center [561, 298] width 262 height 12
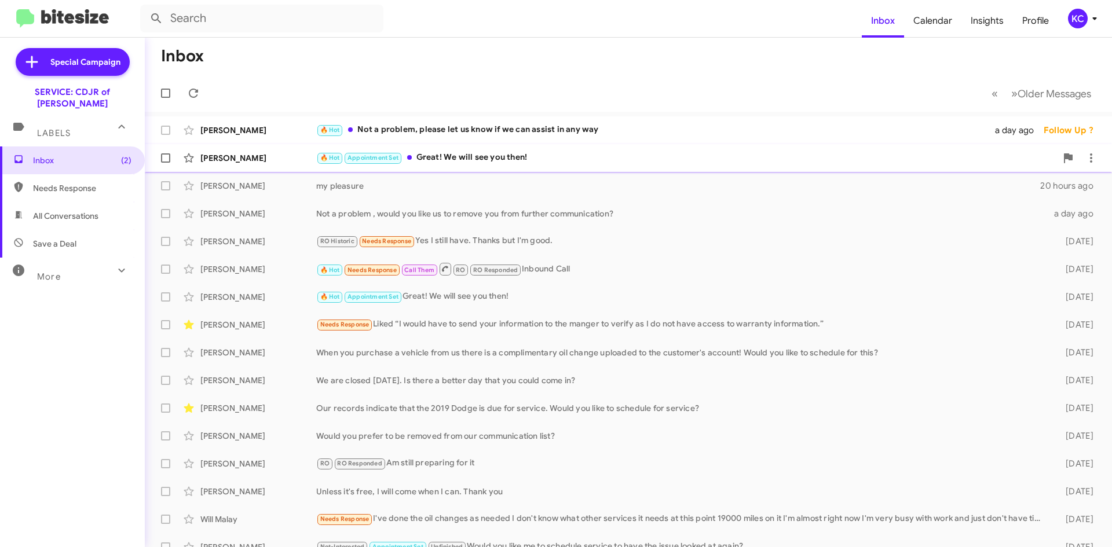
click at [962, 154] on div "🔥 Hot Appointment Set Great! We will see you then!" at bounding box center [686, 157] width 740 height 13
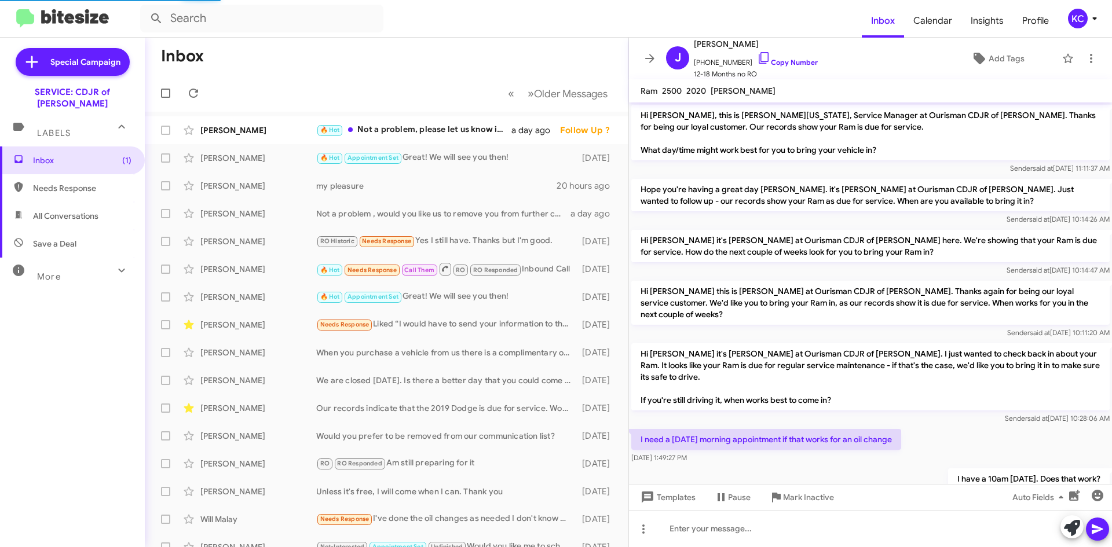
scroll to position [116, 0]
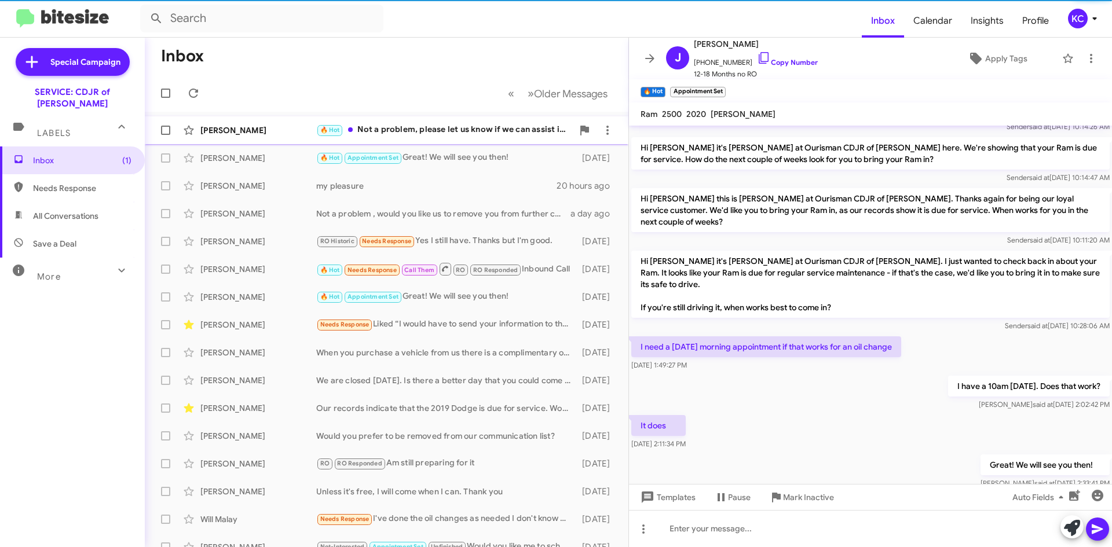
click at [405, 133] on div "🔥 Hot Not a problem, please let us know if we can assist in any way" at bounding box center [444, 129] width 257 height 13
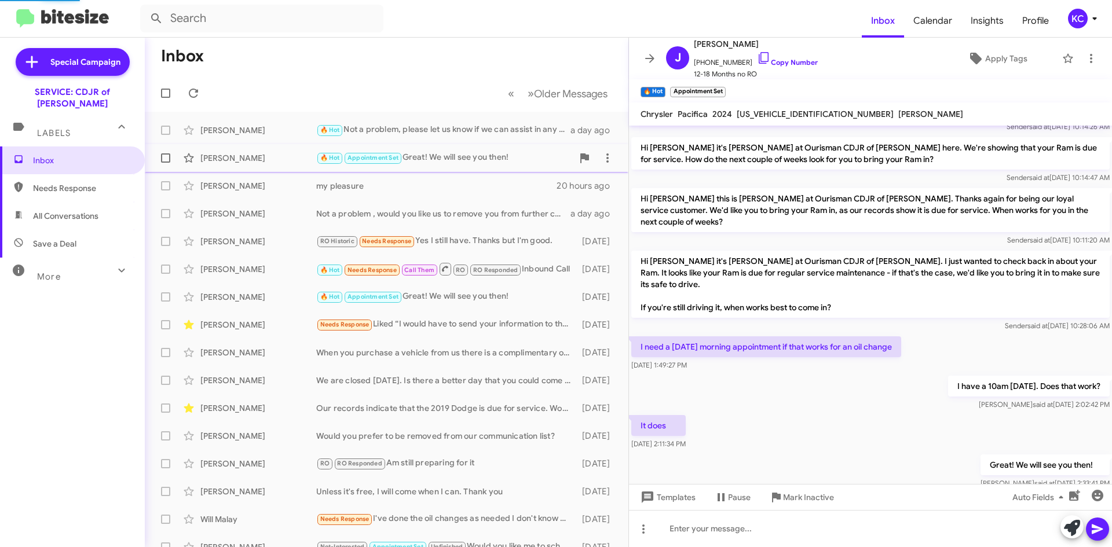
scroll to position [100, 0]
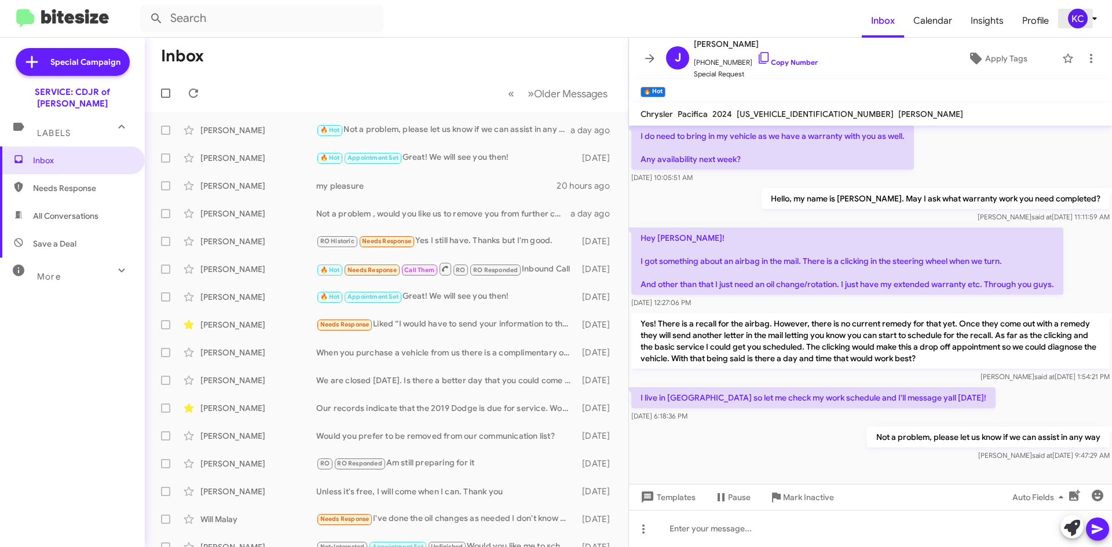
click at [1094, 19] on icon at bounding box center [1094, 18] width 4 height 3
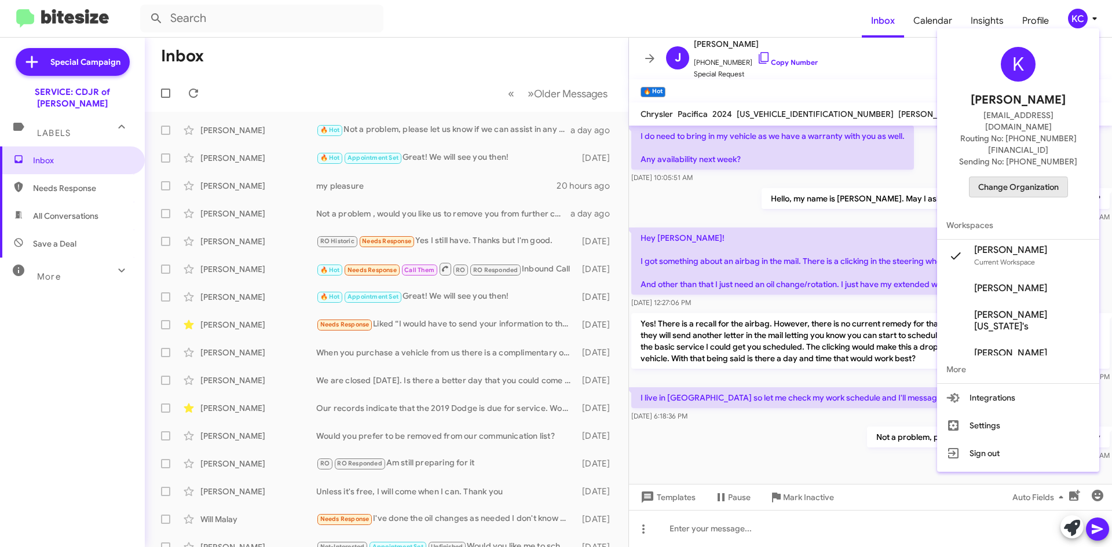
click at [1013, 177] on span "Change Organization" at bounding box center [1018, 187] width 80 height 20
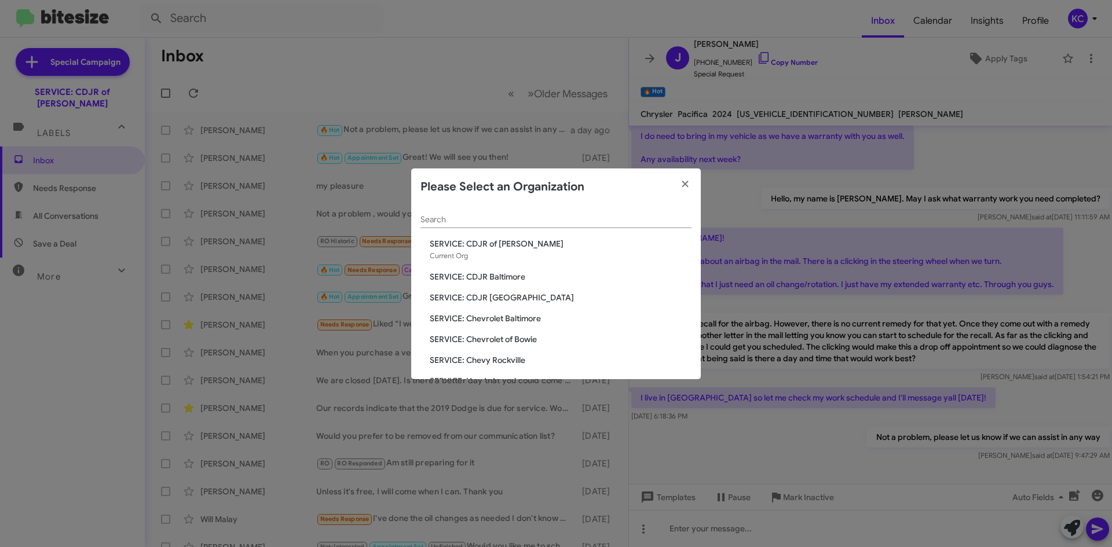
click at [509, 300] on span "SERVICE: CDJR [GEOGRAPHIC_DATA]" at bounding box center [561, 298] width 262 height 12
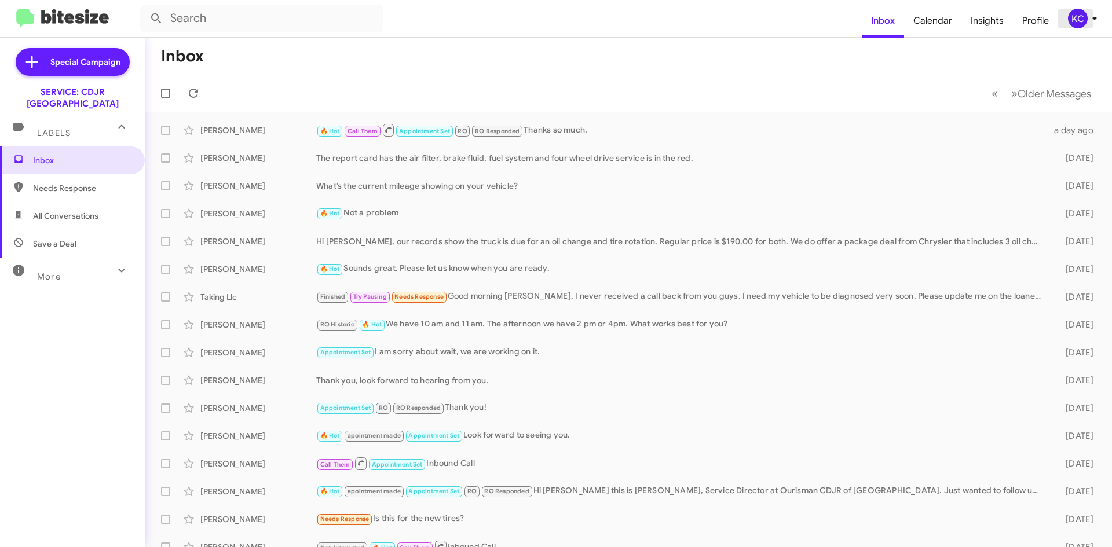
click at [1076, 13] on div "KC" at bounding box center [1078, 19] width 20 height 20
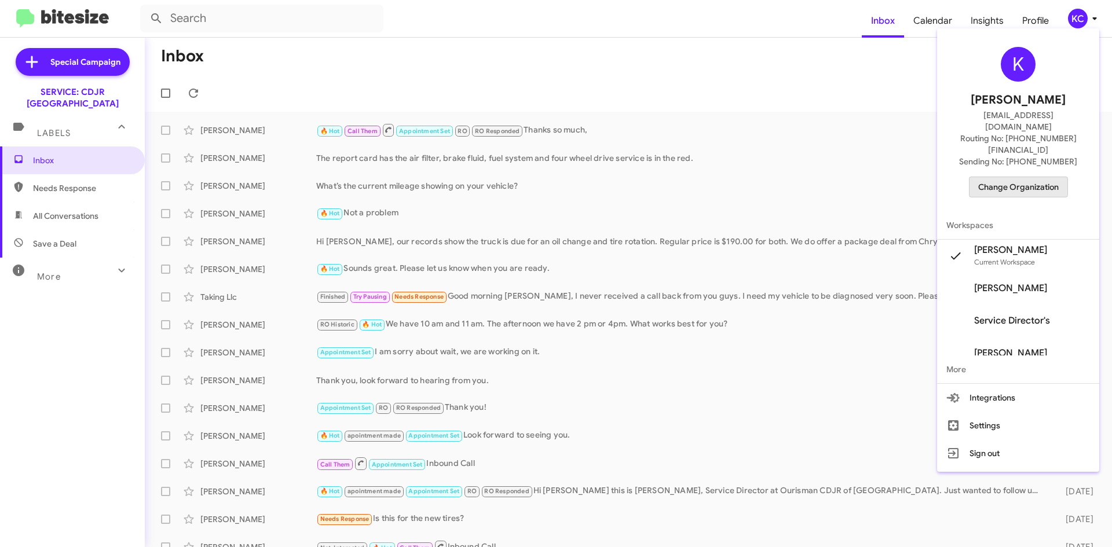
click at [1003, 177] on span "Change Organization" at bounding box center [1018, 187] width 80 height 20
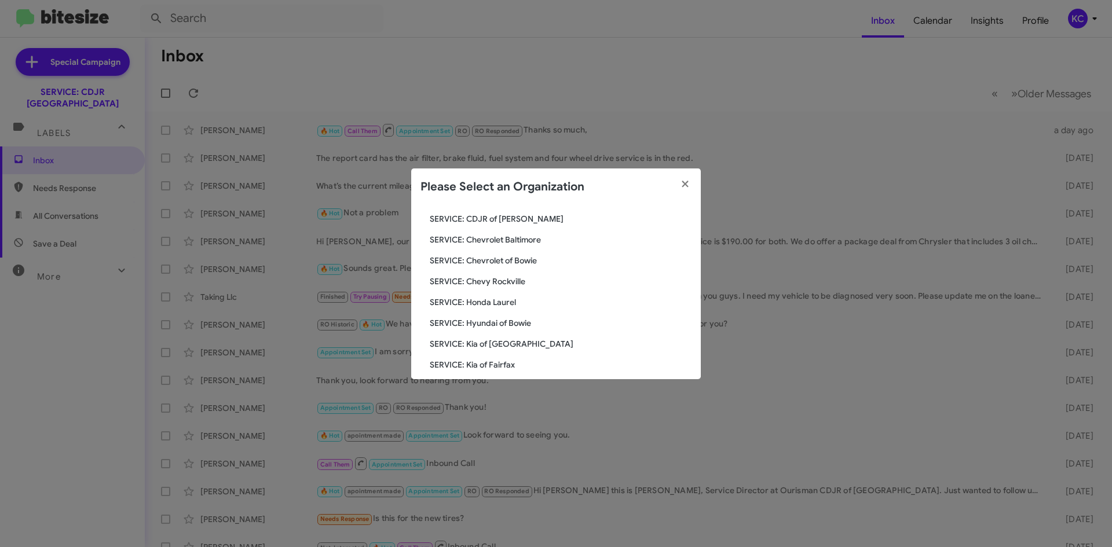
scroll to position [58, 0]
click at [510, 255] on span "SERVICE: Chevrolet Baltimore" at bounding box center [561, 261] width 262 height 12
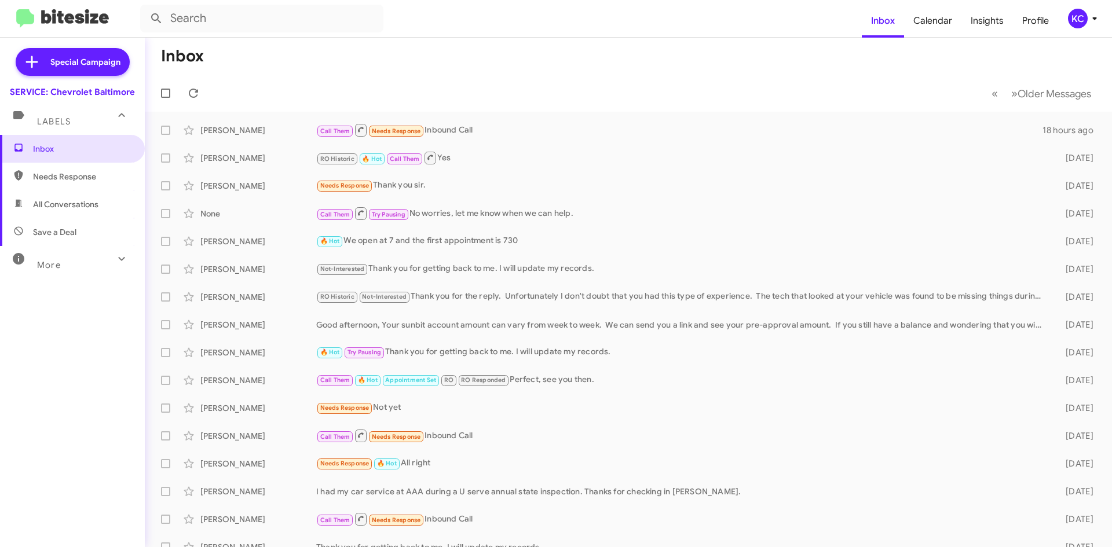
click at [1072, 16] on div "KC" at bounding box center [1078, 19] width 20 height 20
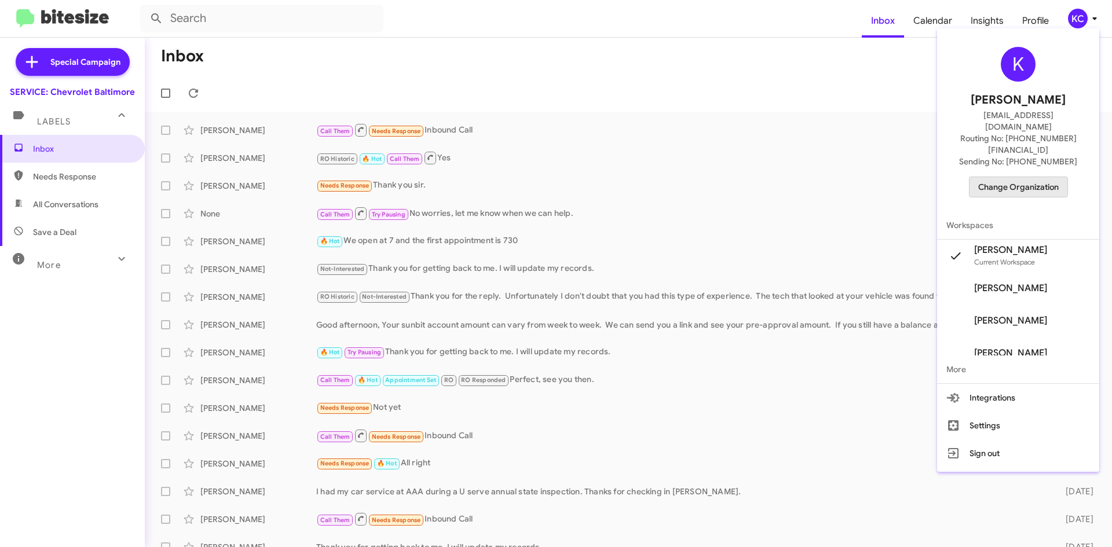
click at [1003, 177] on span "Change Organization" at bounding box center [1018, 187] width 80 height 20
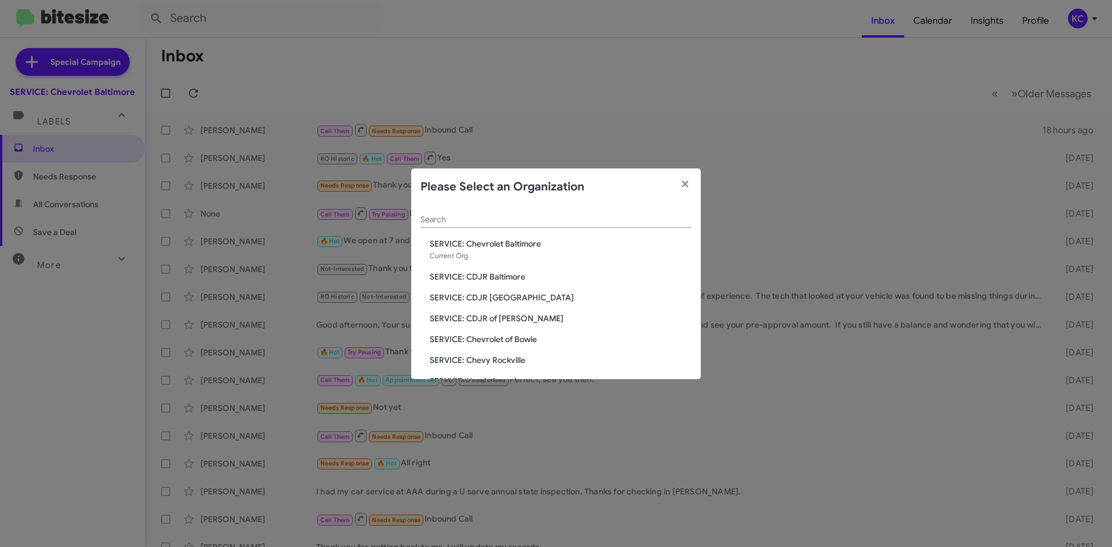
scroll to position [58, 0]
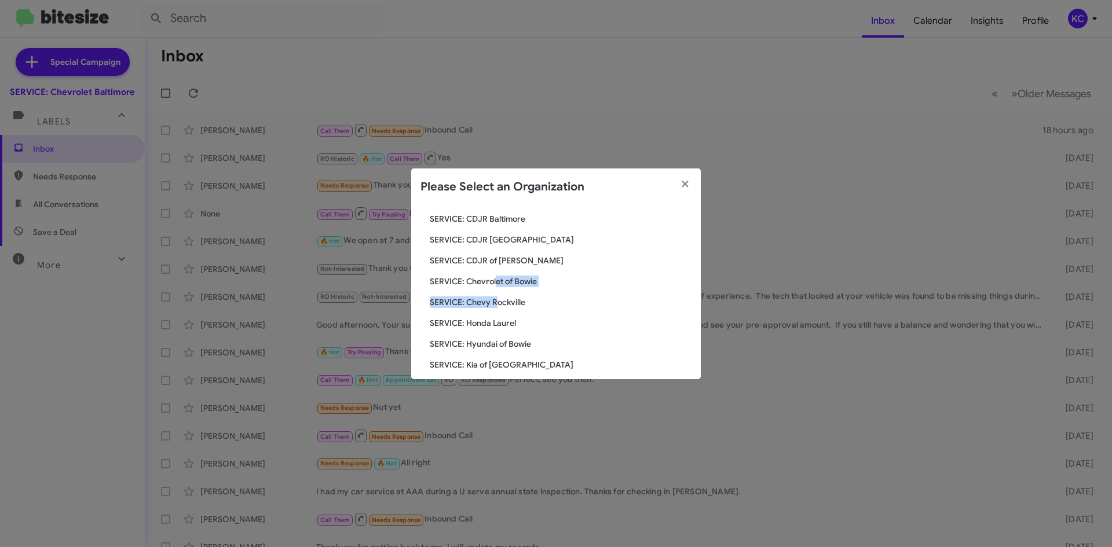
drag, startPoint x: 497, startPoint y: 285, endPoint x: 496, endPoint y: 304, distance: 19.1
click at [496, 304] on div "Search SERVICE: Chevrolet Baltimore Current Org SERVICE: CDJR Baltimore SERVICE…" at bounding box center [556, 293] width 290 height 174
click at [496, 304] on span "SERVICE: Chevy Rockville" at bounding box center [561, 302] width 262 height 12
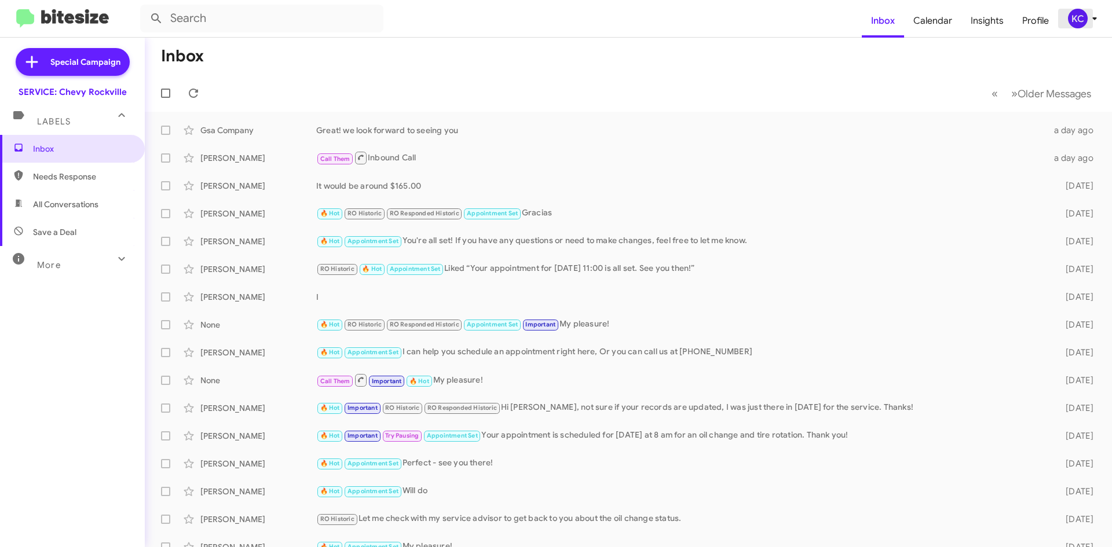
click at [1100, 19] on span "KC" at bounding box center [1084, 19] width 35 height 20
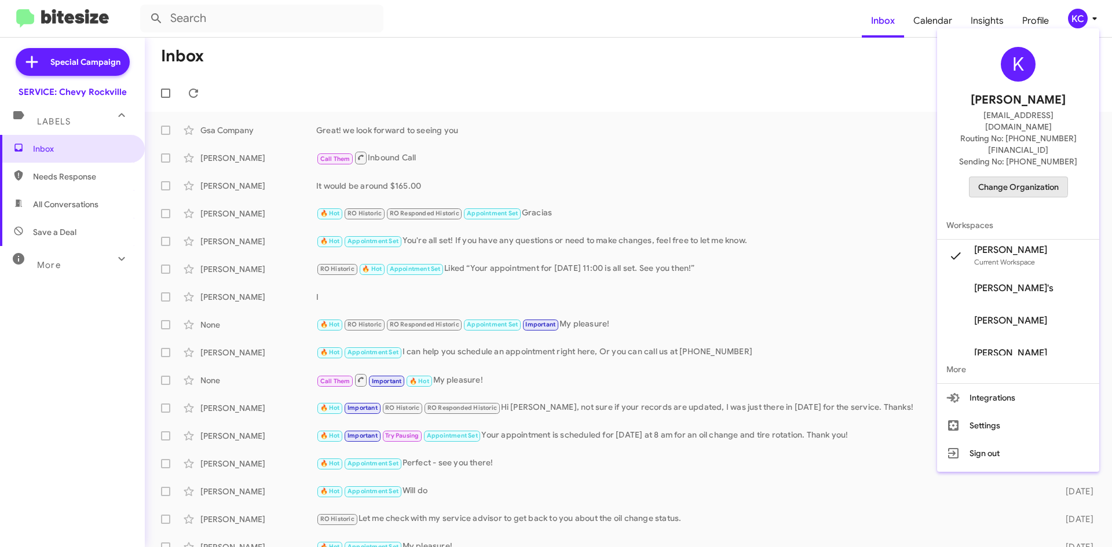
click at [1015, 177] on span "Change Organization" at bounding box center [1018, 187] width 80 height 20
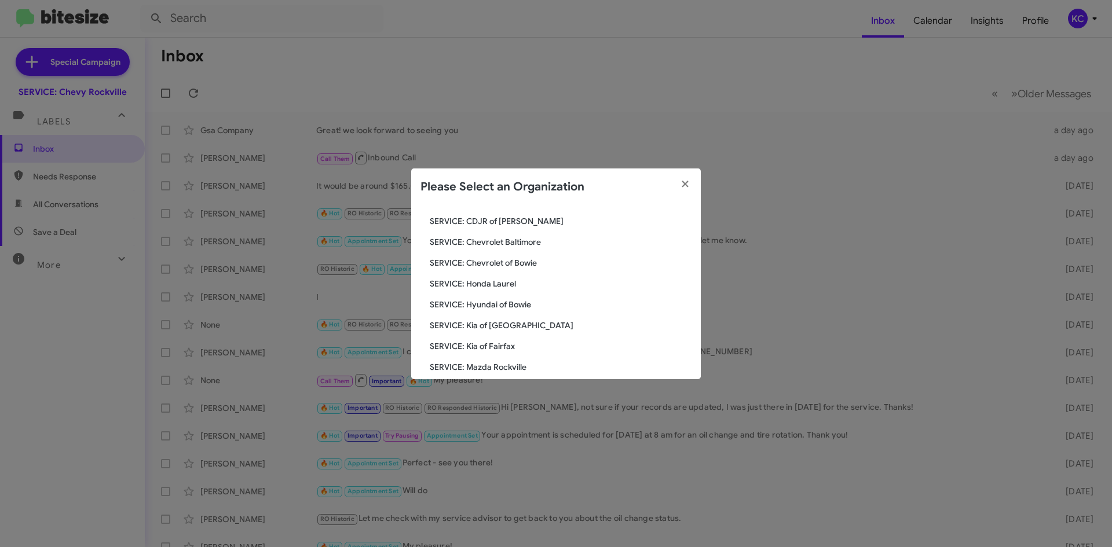
scroll to position [116, 0]
click at [483, 262] on span "SERVICE: Honda Laurel" at bounding box center [561, 265] width 262 height 12
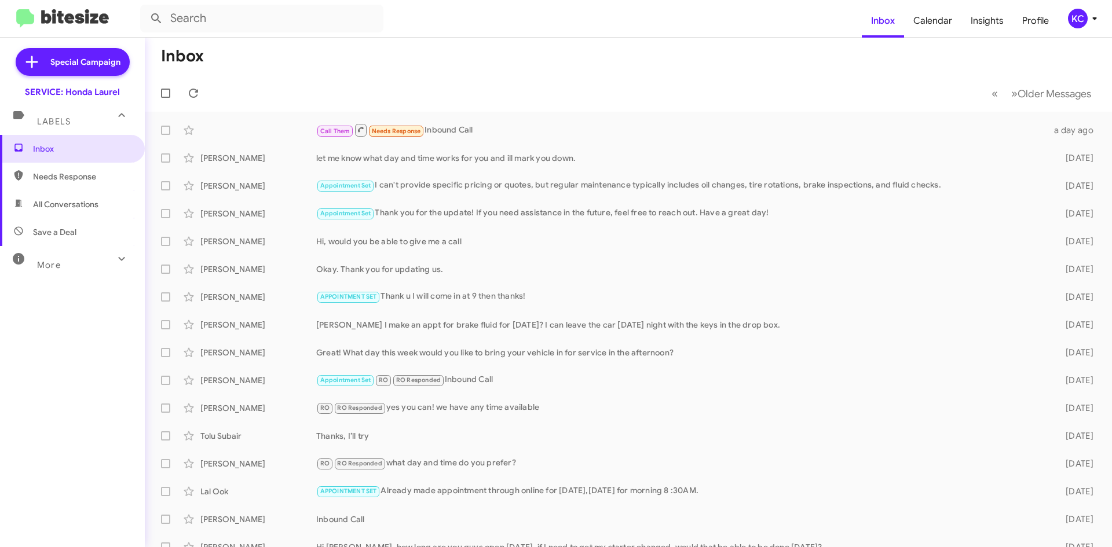
click at [1087, 3] on mat-toolbar "Inbox Calendar Insights Profile KC" at bounding box center [556, 18] width 1112 height 37
click at [1083, 15] on div "KC" at bounding box center [1078, 19] width 20 height 20
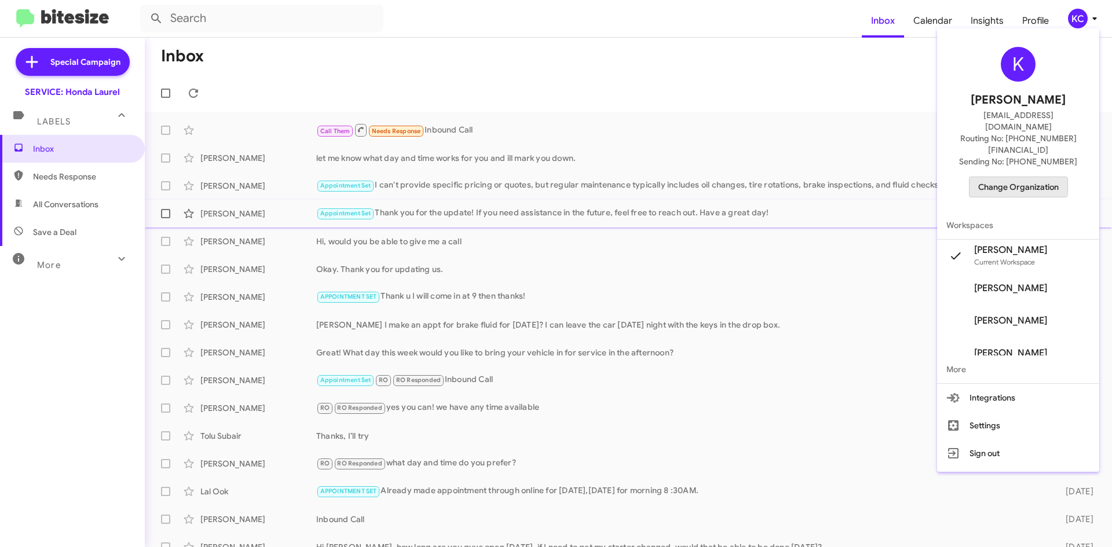
drag, startPoint x: 1005, startPoint y: 163, endPoint x: 994, endPoint y: 200, distance: 38.8
click at [994, 200] on div "K [PERSON_NAME] [PERSON_NAME][EMAIL_ADDRESS][DOMAIN_NAME] Routing No: [PHONE_NU…" at bounding box center [1018, 250] width 162 height 434
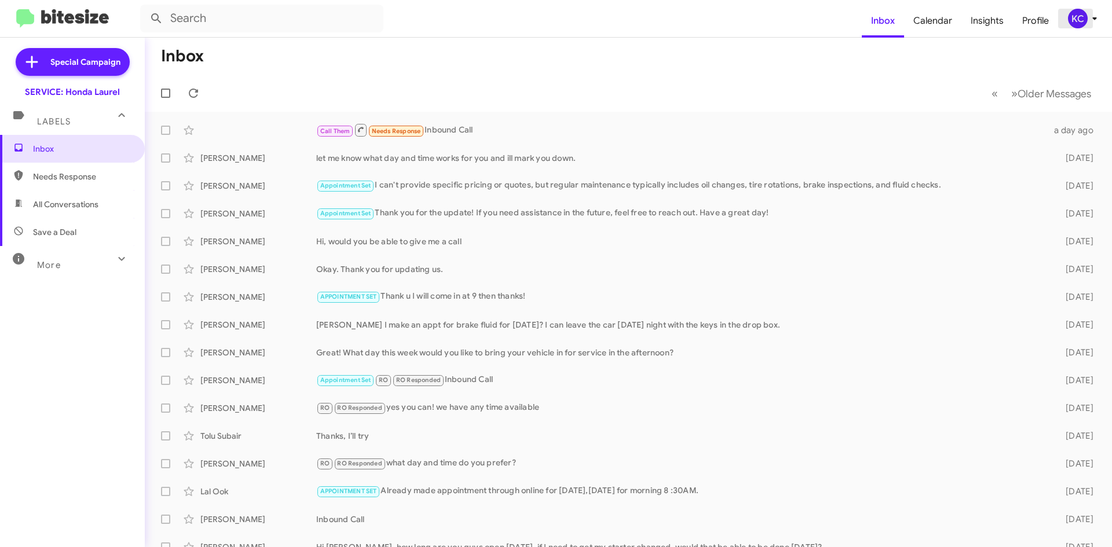
click at [1074, 23] on div "KC" at bounding box center [1078, 19] width 20 height 20
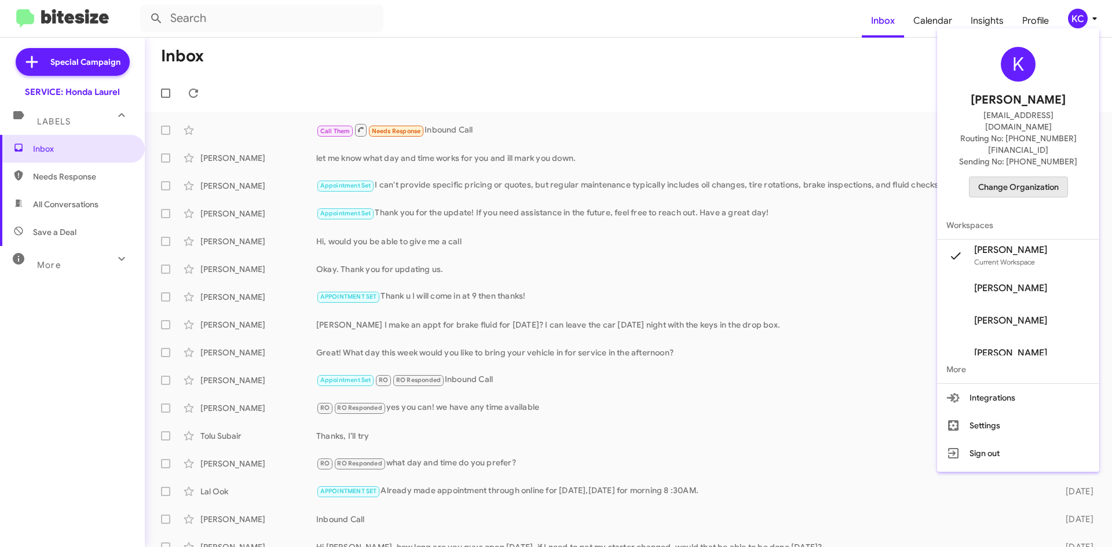
click at [1017, 177] on span "Change Organization" at bounding box center [1018, 187] width 80 height 20
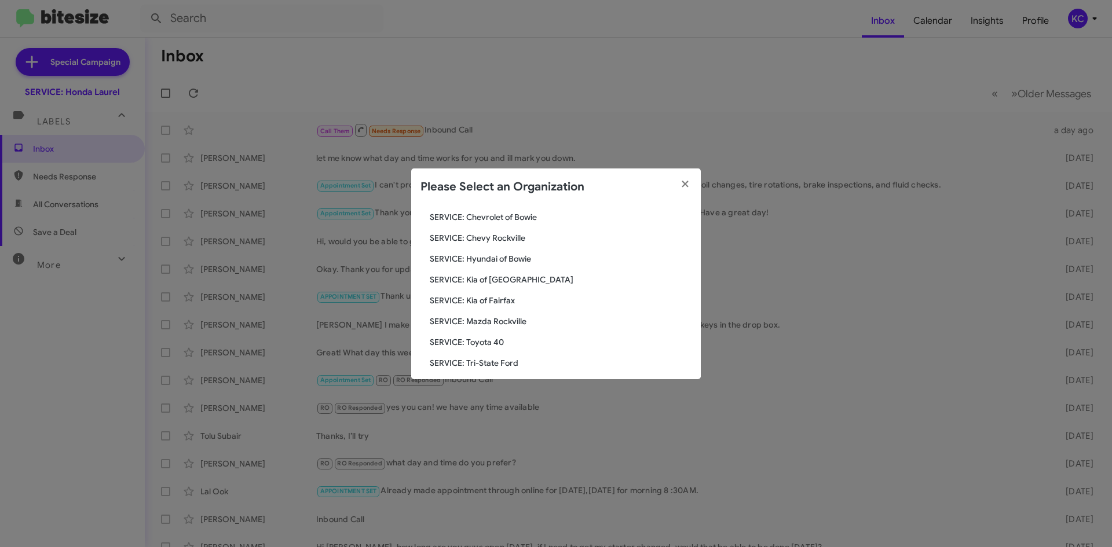
scroll to position [174, 0]
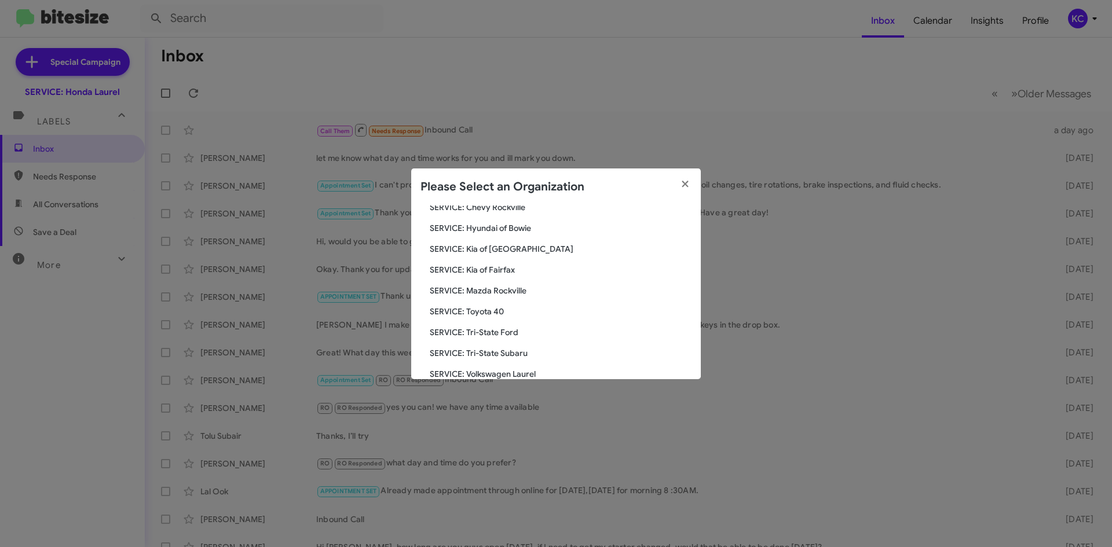
click at [480, 247] on span "SERVICE: Kia of [GEOGRAPHIC_DATA]" at bounding box center [561, 249] width 262 height 12
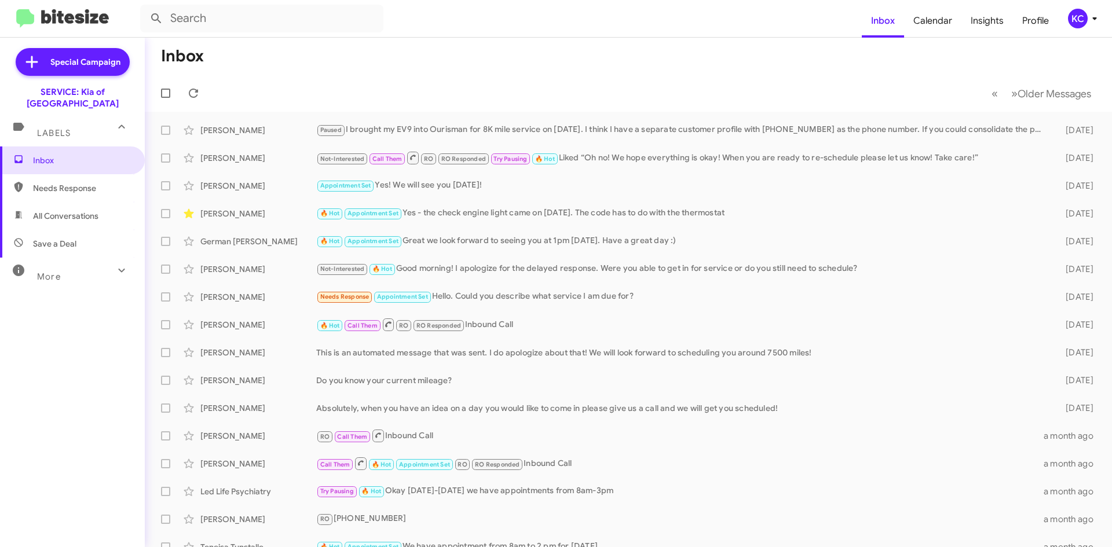
click at [1085, 10] on span "KC" at bounding box center [1084, 19] width 35 height 20
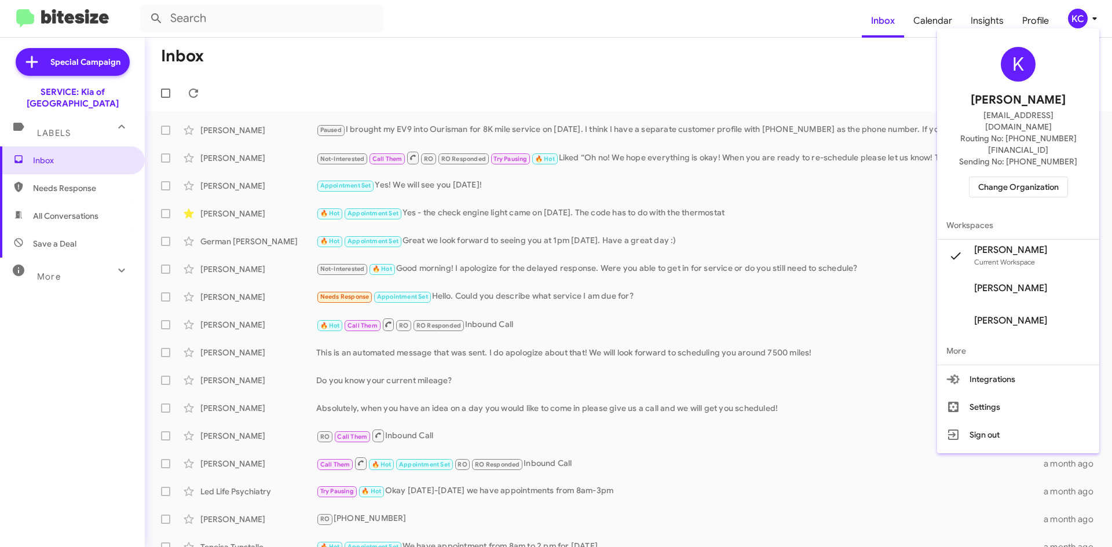
click at [994, 177] on span "Change Organization" at bounding box center [1018, 187] width 80 height 20
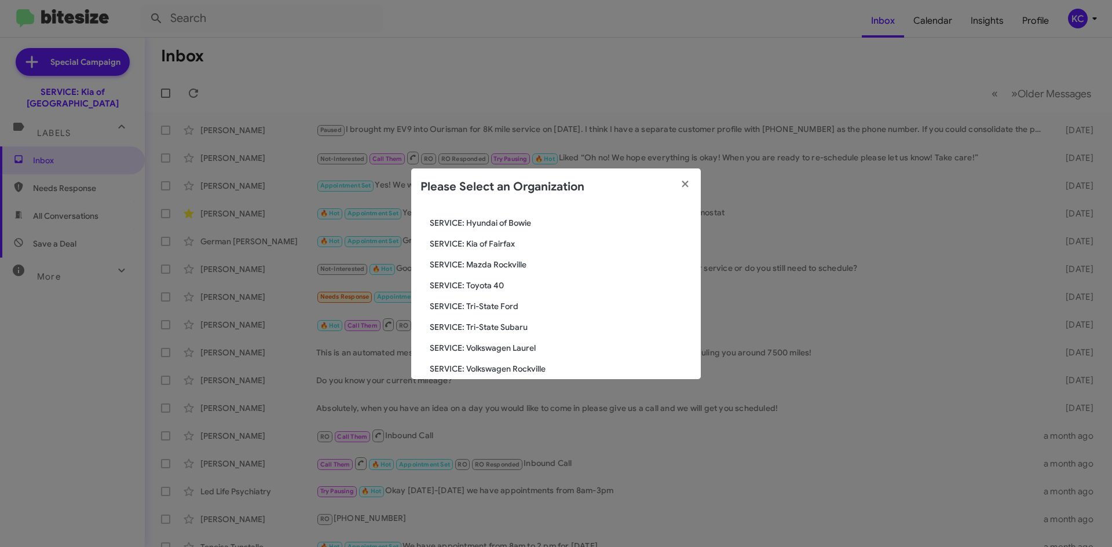
scroll to position [214, 0]
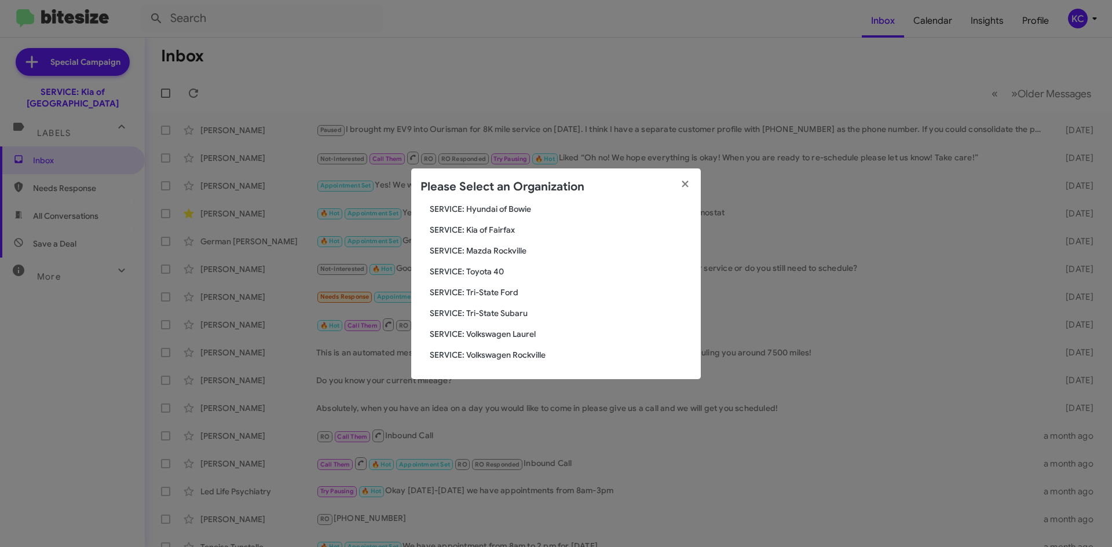
click at [490, 250] on span "SERVICE: Mazda Rockville" at bounding box center [561, 251] width 262 height 12
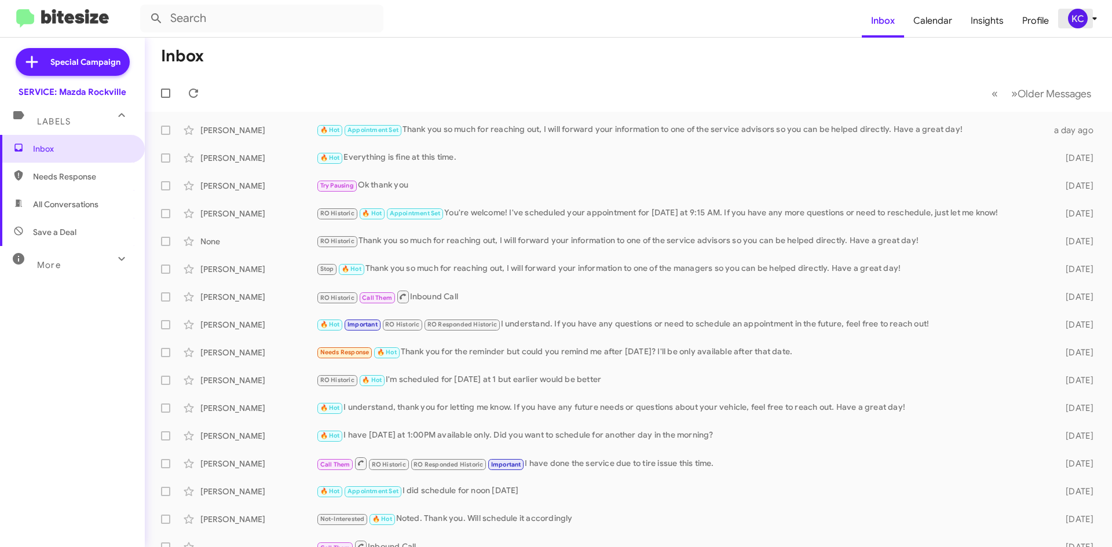
click at [1088, 24] on icon at bounding box center [1094, 19] width 14 height 14
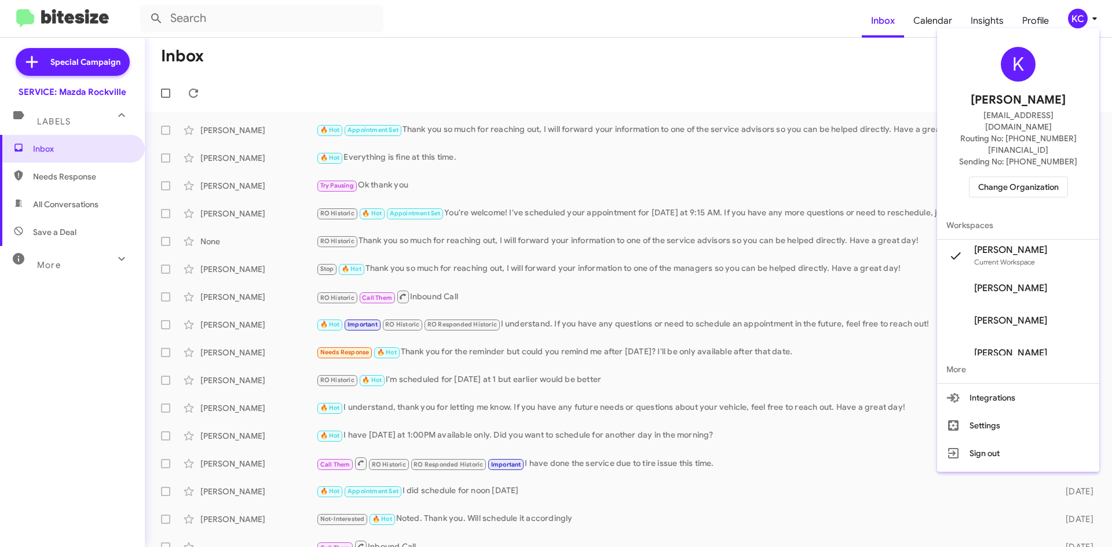
click at [984, 177] on button "Change Organization" at bounding box center [1018, 187] width 99 height 21
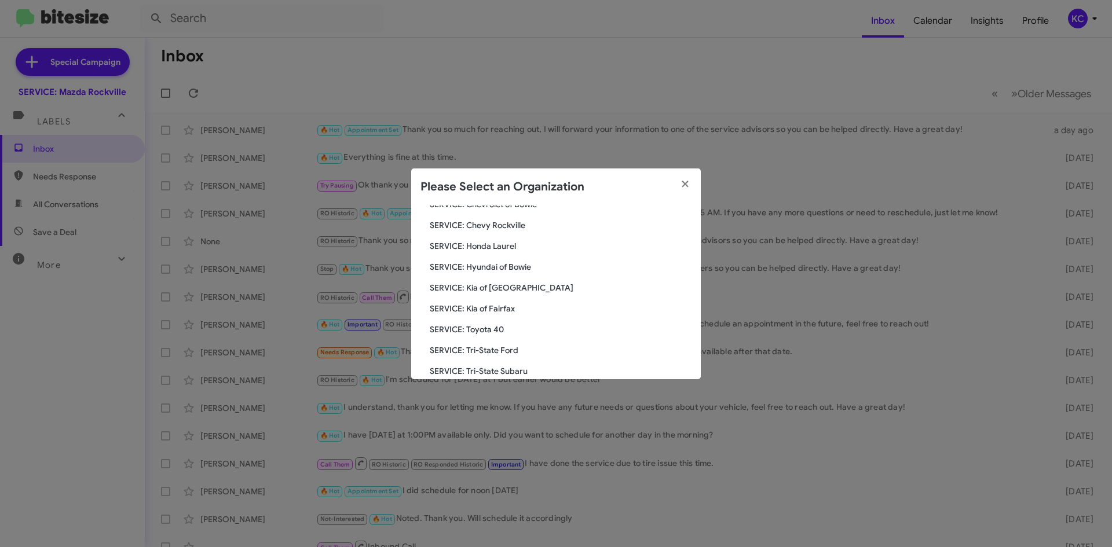
scroll to position [214, 0]
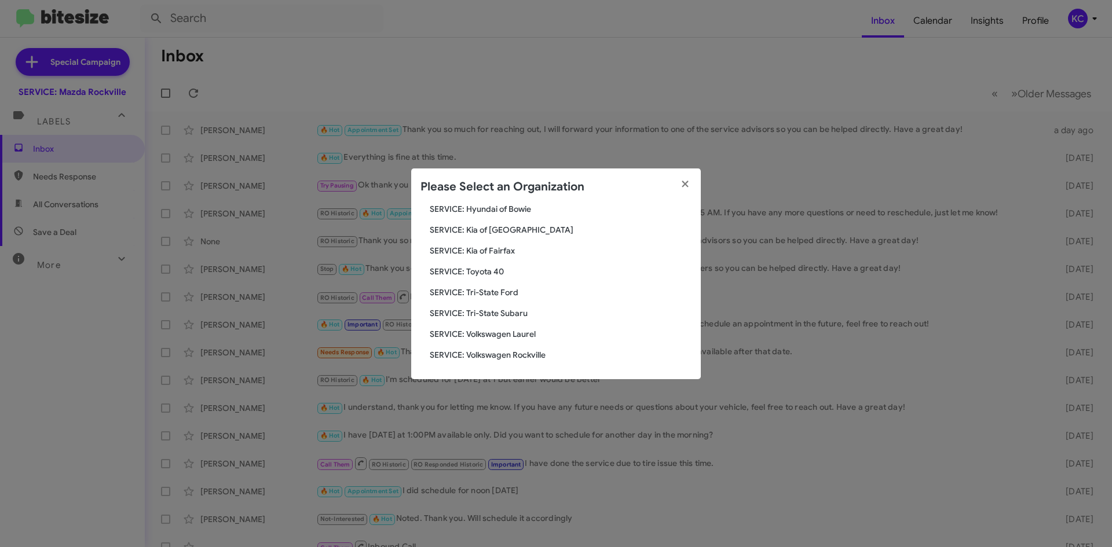
click at [497, 273] on span "SERVICE: Toyota 40" at bounding box center [561, 272] width 262 height 12
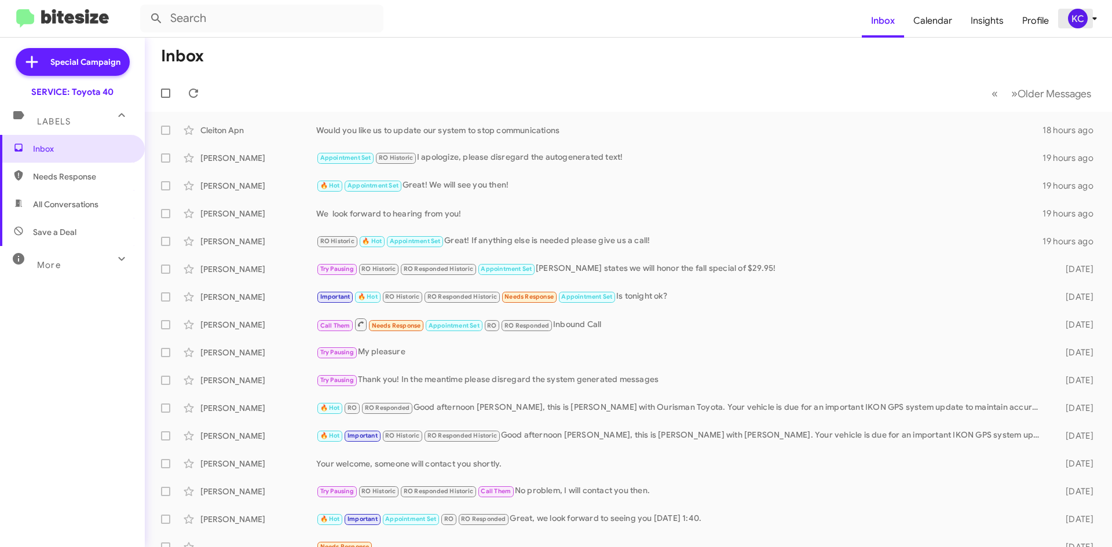
click at [1076, 14] on div "KC" at bounding box center [1078, 19] width 20 height 20
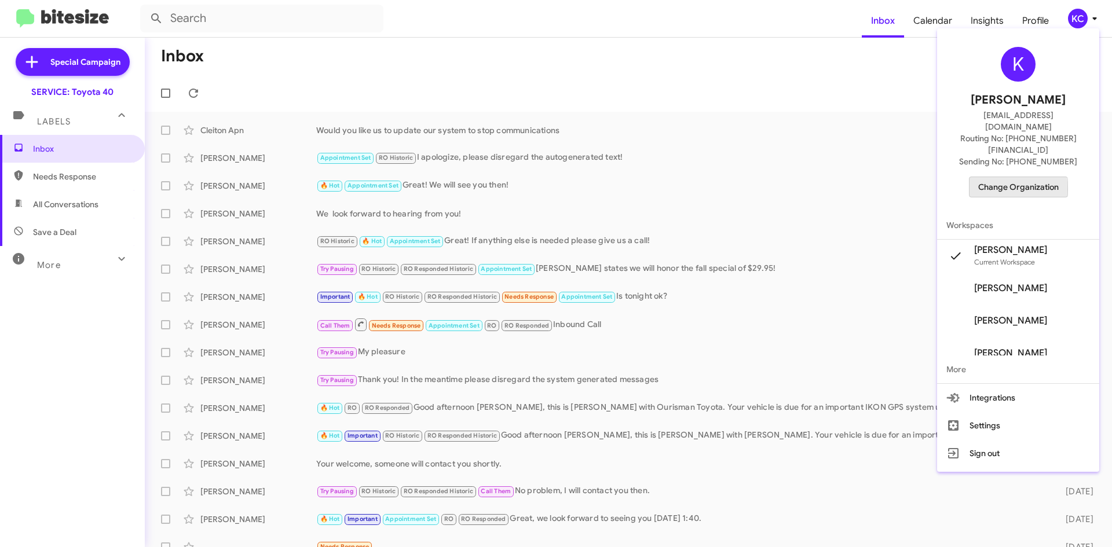
click at [992, 177] on span "Change Organization" at bounding box center [1018, 187] width 80 height 20
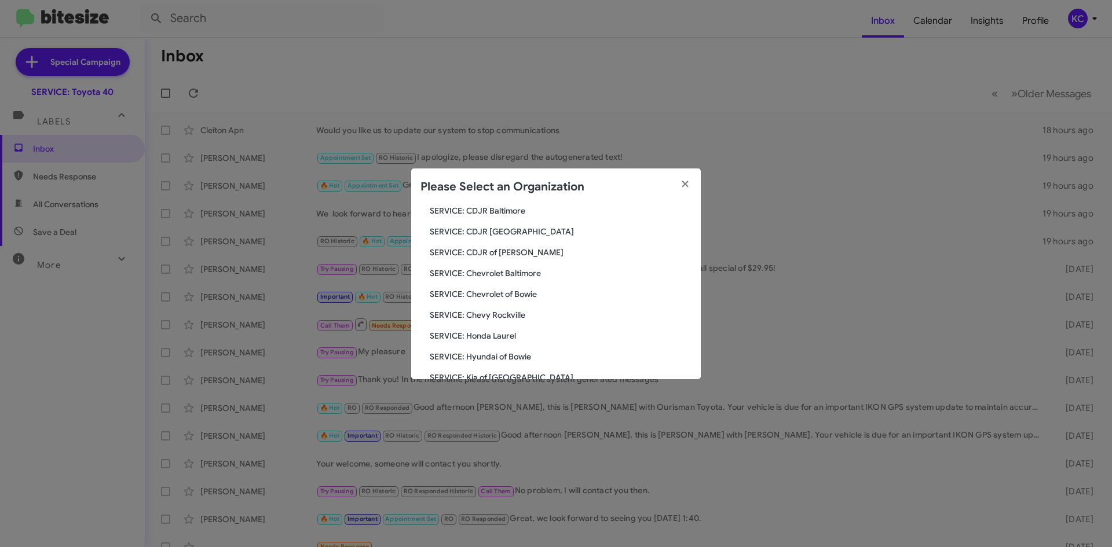
scroll to position [214, 0]
click at [503, 291] on span "SERVICE: Tri-State Ford" at bounding box center [561, 293] width 262 height 12
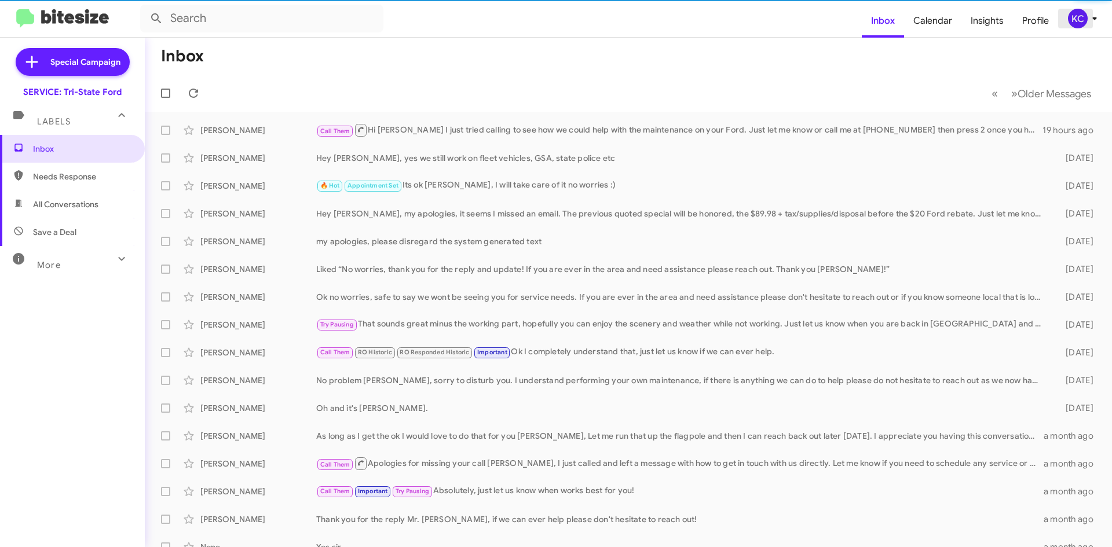
click at [1080, 22] on div "KC" at bounding box center [1078, 19] width 20 height 20
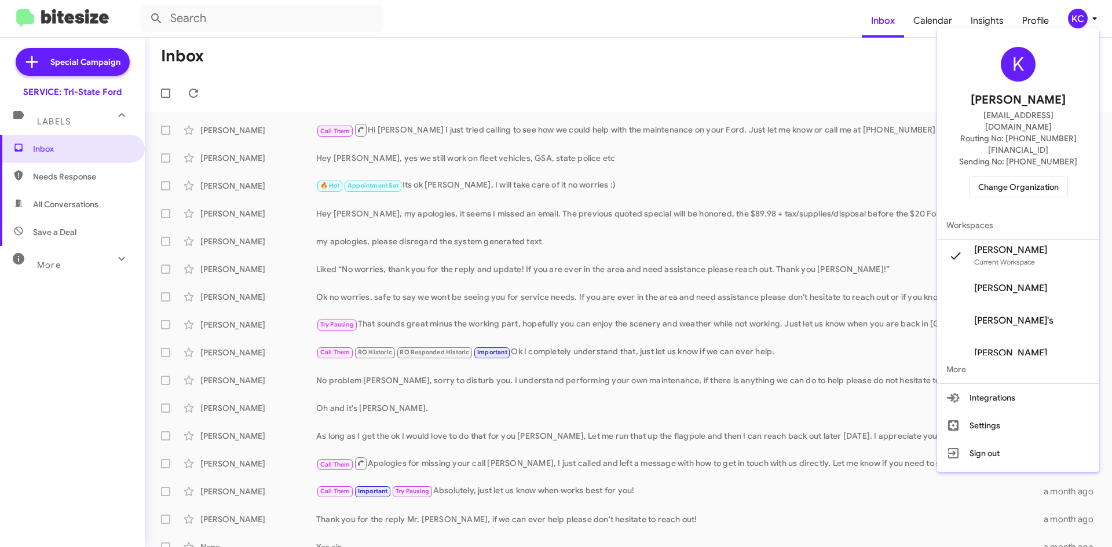
click at [1006, 177] on span "Change Organization" at bounding box center [1018, 187] width 80 height 20
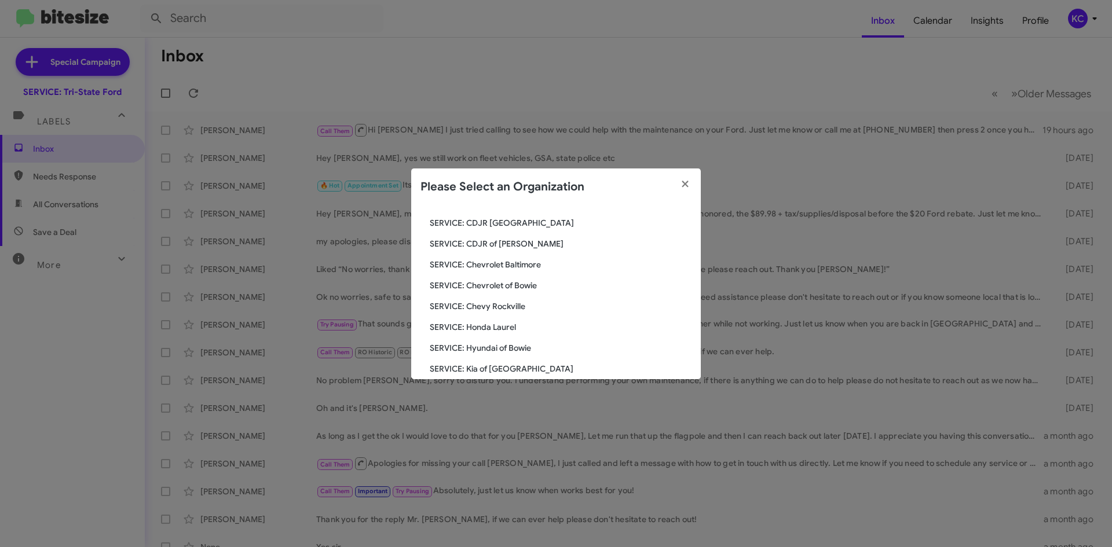
scroll to position [214, 0]
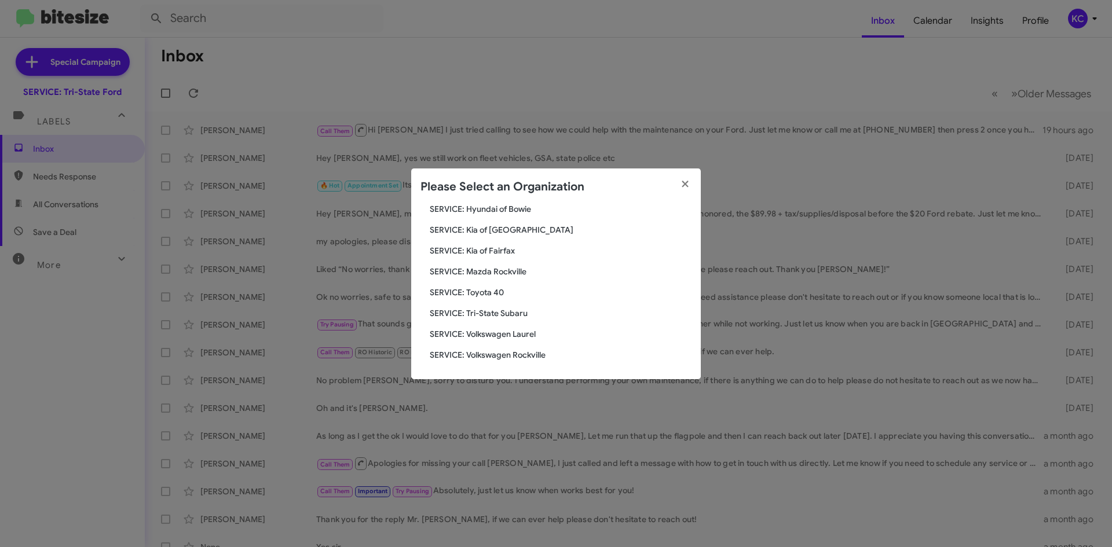
click at [520, 334] on span "SERVICE: Volkswagen Laurel" at bounding box center [561, 334] width 262 height 12
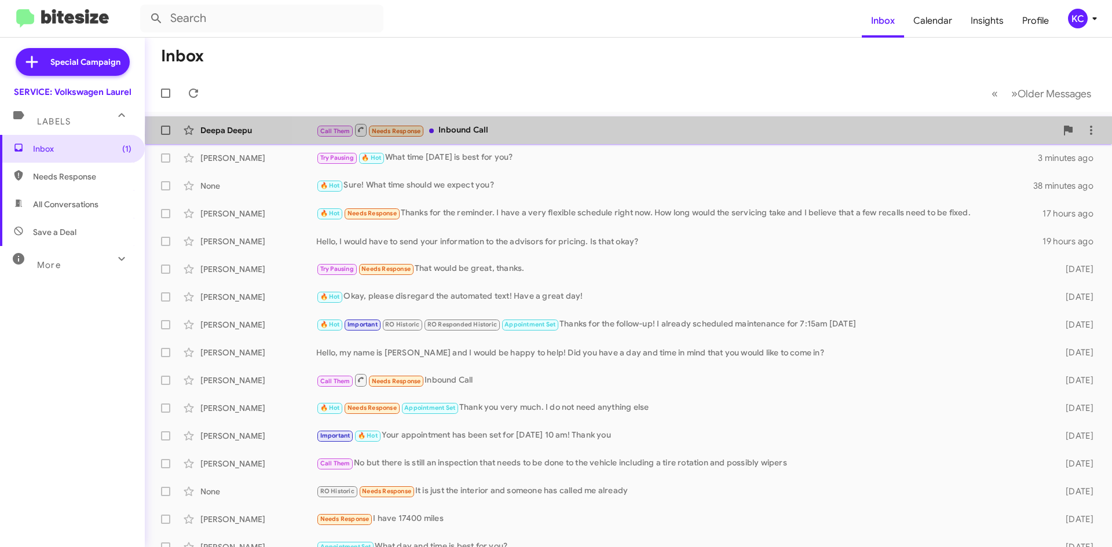
click at [945, 135] on div "Call Them Needs Response Inbound Call" at bounding box center [686, 130] width 740 height 14
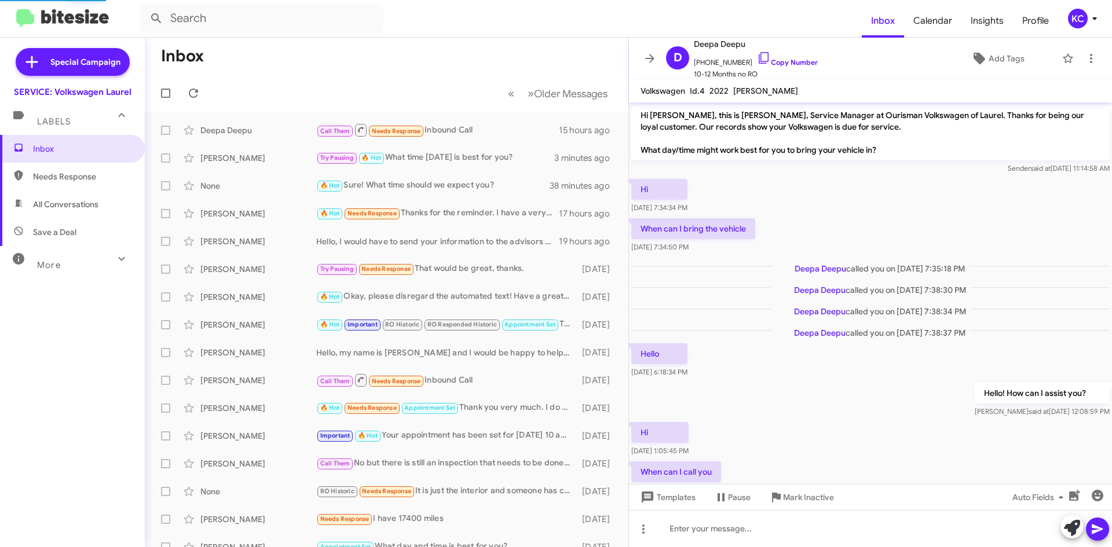
scroll to position [314, 0]
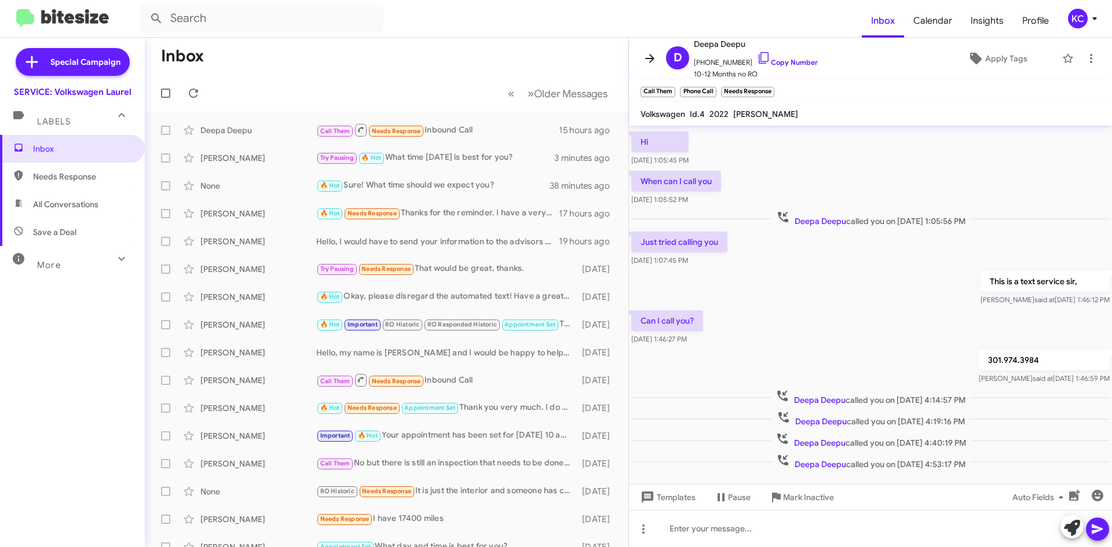
click at [645, 52] on icon at bounding box center [650, 59] width 14 height 14
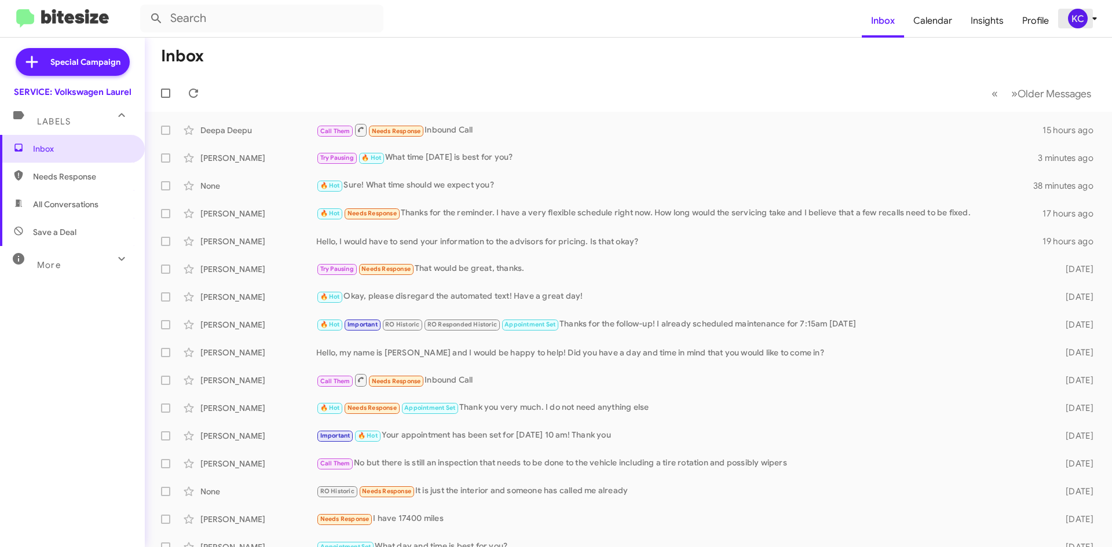
click at [1087, 19] on icon at bounding box center [1094, 19] width 14 height 14
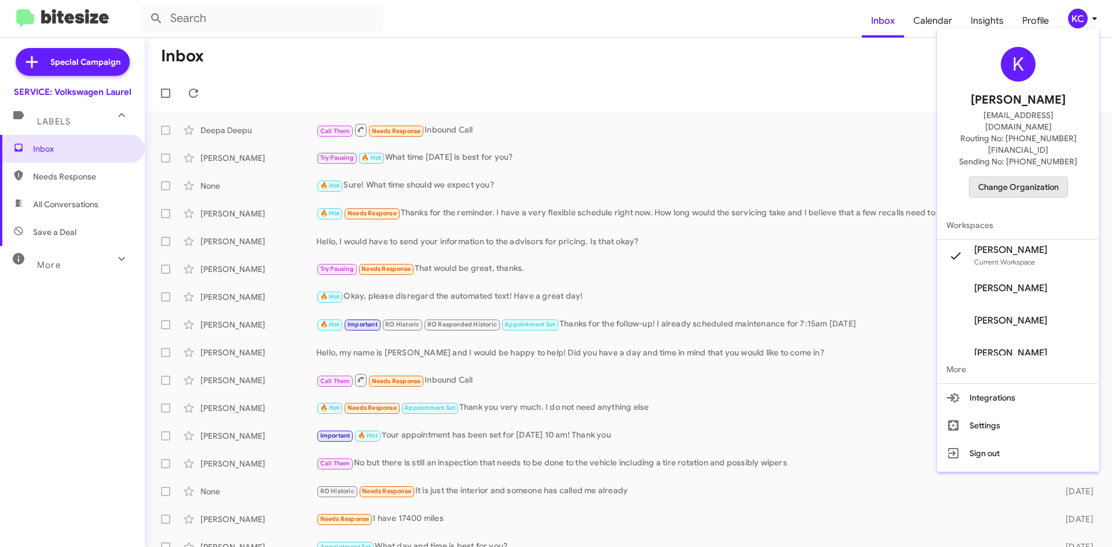
click at [1013, 177] on span "Change Organization" at bounding box center [1018, 187] width 80 height 20
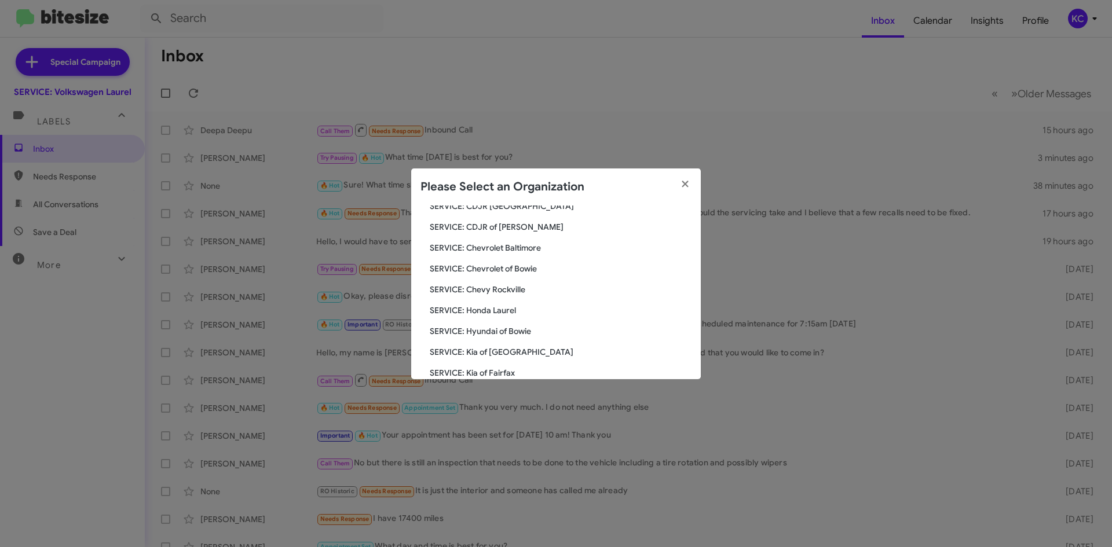
scroll to position [214, 0]
click at [507, 351] on span "SERVICE: Volkswagen Rockville" at bounding box center [561, 355] width 262 height 12
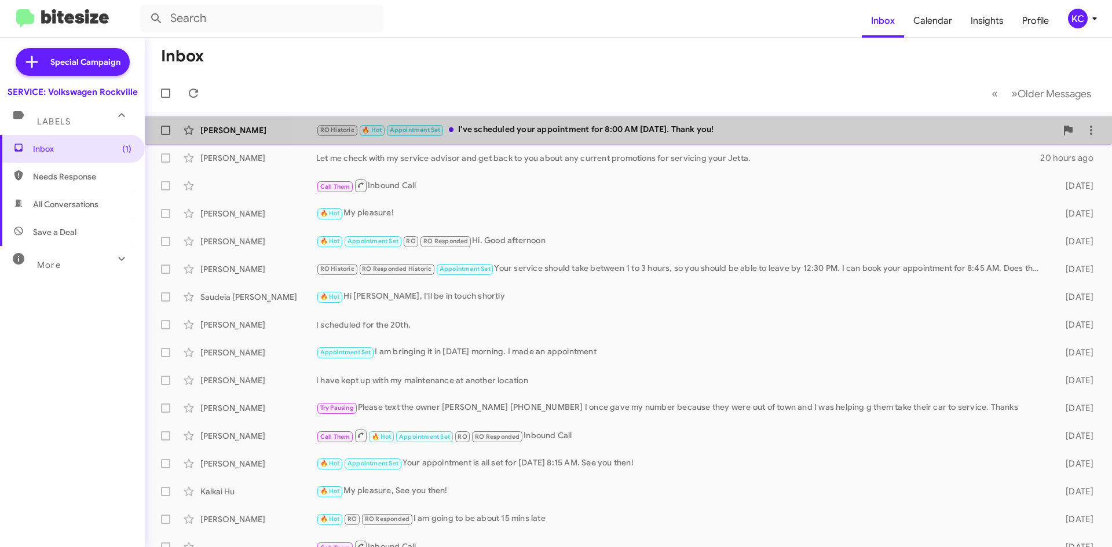
click at [892, 139] on div "[PERSON_NAME] RO Historic 🔥 Hot Appointment Set I've scheduled your appointment…" at bounding box center [628, 130] width 948 height 23
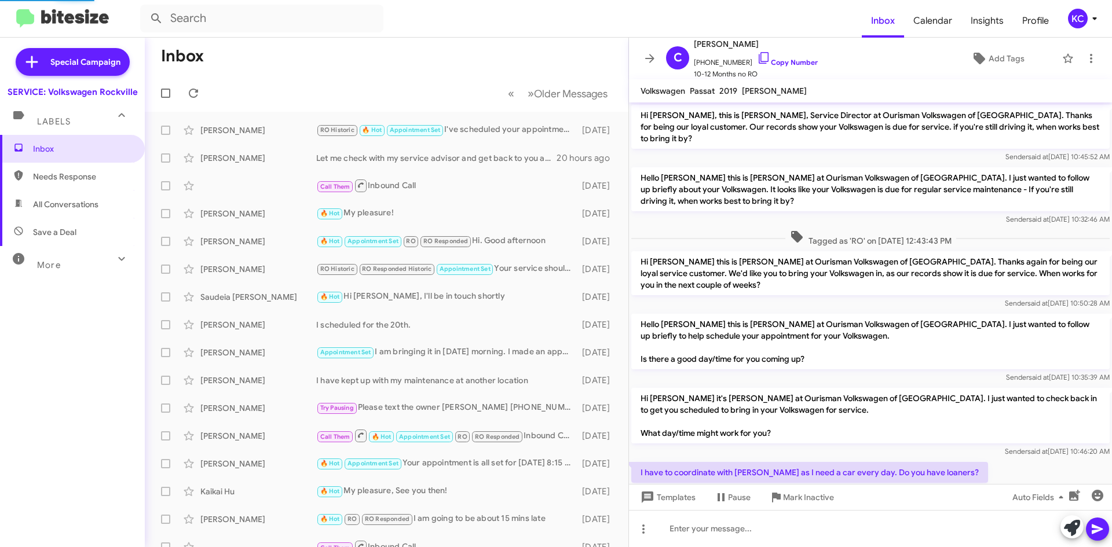
scroll to position [321, 0]
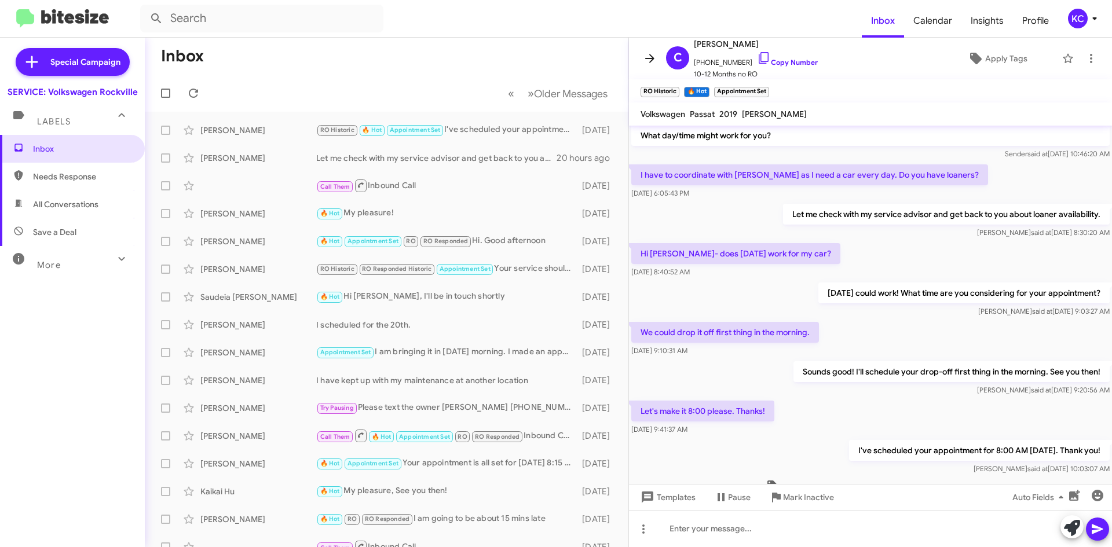
click at [654, 57] on icon at bounding box center [650, 59] width 14 height 14
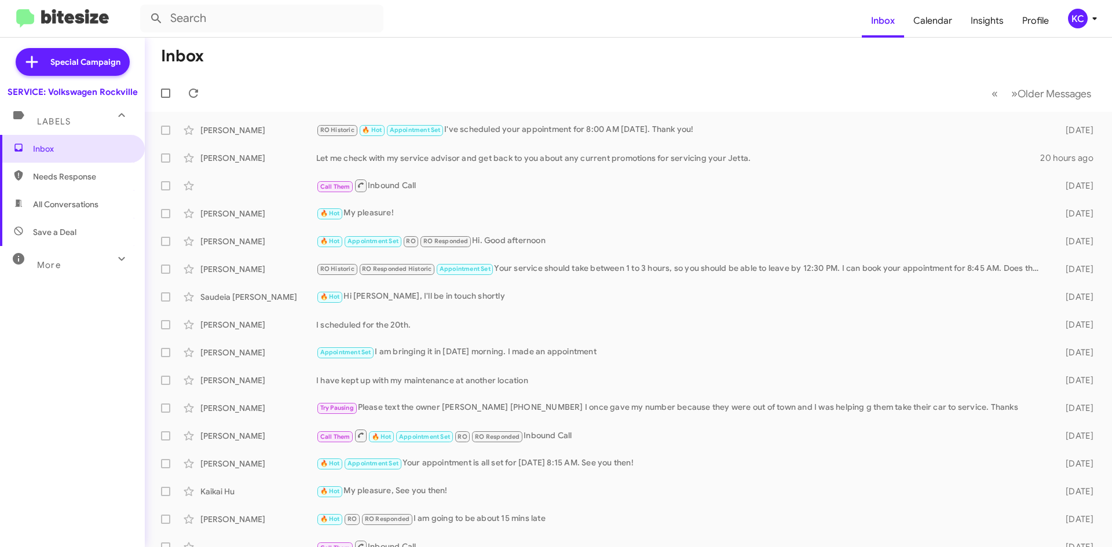
click at [1074, 12] on div "KC" at bounding box center [1078, 19] width 20 height 20
